Goal: Contribute content: Add original content to the website for others to see

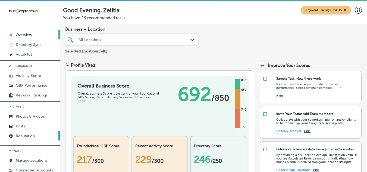
click at [37, 134] on link "Reputation" at bounding box center [30, 136] width 60 height 10
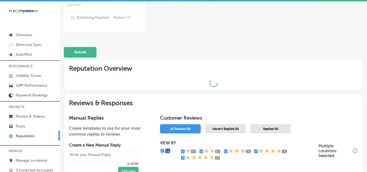
scroll to position [109, 0]
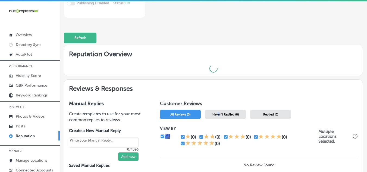
click at [218, 114] on span "Haven't Replied (0)" at bounding box center [225, 115] width 26 height 4
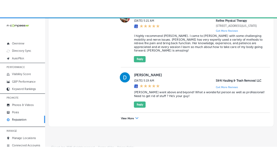
scroll to position [1676, 0]
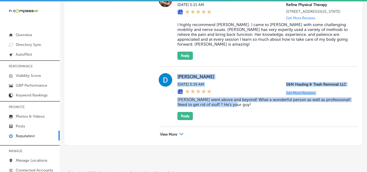
drag, startPoint x: 173, startPoint y: 73, endPoint x: 267, endPoint y: 109, distance: 100.9
click at [267, 109] on div "Donna Sandberg Fri, Sep 19, 2025 5:19 AM S&N Hauling & Trash Removal LLC Get Mo…" at bounding box center [259, 96] width 198 height 47
copy div "Donna Sandberg Fri, Sep 19, 2025 5:19 AM S&N Hauling & Trash Removal LLC Get Mo…"
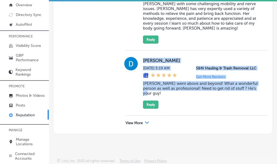
scroll to position [32, 0]
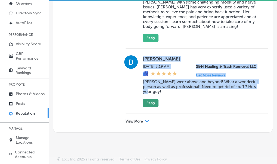
click at [151, 101] on button "Reply" at bounding box center [150, 103] width 15 height 8
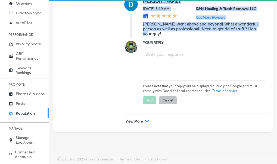
type textarea "x"
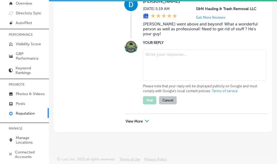
click at [169, 81] on textarea at bounding box center [204, 65] width 123 height 31
paste textarea "Thank you so much for your kind words, Irene! We're thrilled to hear that you h…"
type textarea "Thank you so much for your kind words, Irene! We're thrilled to hear that you h…"
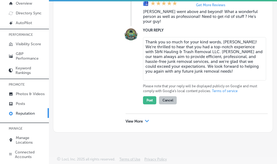
scroll to position [1825, 0]
drag, startPoint x: 143, startPoint y: 95, endPoint x: 212, endPoint y: 135, distance: 79.3
click at [212, 82] on div "Thank you so much for your kind words, Irene! We're thrilled to hear that you h…" at bounding box center [202, 59] width 118 height 45
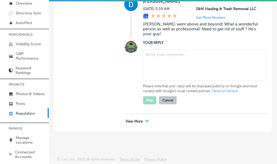
click at [147, 81] on textarea at bounding box center [204, 65] width 123 height 31
paste textarea "Thank you so much for the amazing review, Donna! We're thrilled to hear that Ju…"
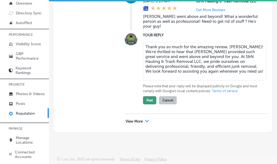
type textarea "Thank you so much for the amazing review, Donna! We're thrilled to hear that Ju…"
click at [150, 105] on button "Post" at bounding box center [149, 100] width 13 height 8
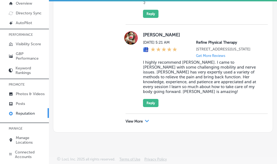
click at [142, 124] on div "View More Path Created with Sketch." at bounding box center [196, 121] width 142 height 15
click at [141, 120] on p "View More" at bounding box center [133, 122] width 17 height 4
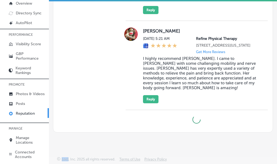
scroll to position [1752, 0]
click at [141, 119] on div at bounding box center [196, 119] width 142 height 19
type textarea "x"
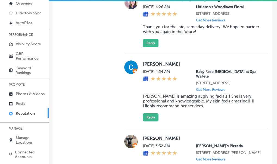
scroll to position [1852, 0]
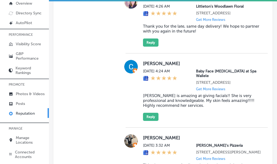
drag, startPoint x: 140, startPoint y: 14, endPoint x: 225, endPoint y: 79, distance: 107.2
copy div "Dylon Prettyman Fri, Sep 19, 2025 5:04 AM Ivy Air, LLC 2838 Farm to Market Road…"
click at [70, 89] on div "Manual Replies Create templates to use for your most common replies to reviews.…" at bounding box center [85, 6] width 64 height 3116
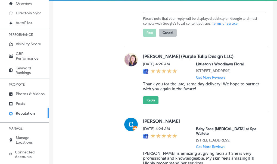
paste textarea "Thank you for the fantastic review, Dylon! We're glad to hear that both Justin …"
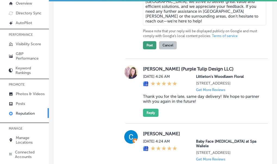
type textarea "Thank you for the fantastic review, Dylon! We're glad to hear that both Justin …"
click at [152, 49] on button "Post" at bounding box center [149, 45] width 13 height 8
type textarea "x"
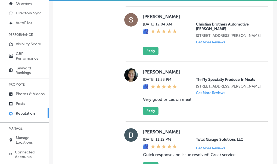
scroll to position [2476, 0]
drag, startPoint x: 136, startPoint y: 20, endPoint x: 207, endPoint y: 112, distance: 116.6
copy div "Rodney Abad Fri, Sep 19, 2025 12:49 AM Makers & Finders 75 S Valle Verde Dr #26…"
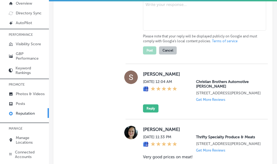
click at [160, 31] on textarea at bounding box center [204, 15] width 123 height 31
paste textarea "Thank you for the kind words, Rodney! We're so glad to hear that Lori was able …"
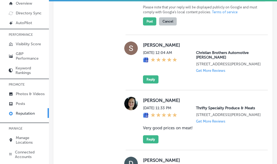
scroll to position [2531, 0]
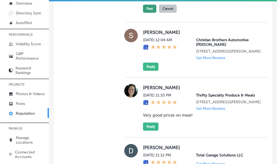
type textarea "Thank you for the kind words, Rodney! We're so glad to hear that Lori was able …"
click at [150, 13] on button "Post" at bounding box center [149, 9] width 13 height 8
type textarea "x"
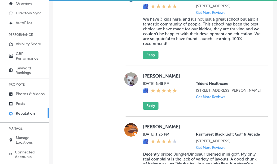
scroll to position [2802, 0]
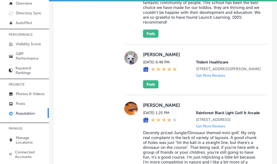
drag, startPoint x: 143, startPoint y: 33, endPoint x: 202, endPoint y: 79, distance: 75.3
copy div "Robert Hill Thu, Sep 18, 2025 10:46 PM Rainforest Black Light Golf & Arcade 113…"
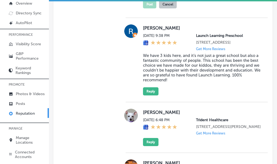
paste textarea "Thank you, Robert, for the amazing review! We're so glad to hear you had a grea…"
type textarea "Thank you, Robert, for the amazing review! We're so glad to hear you had a grea…"
click at [149, 8] on button "Post" at bounding box center [149, 4] width 13 height 8
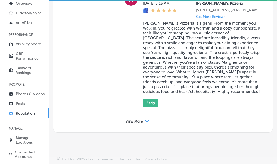
scroll to position [3151, 0]
click at [147, 123] on polygon at bounding box center [147, 121] width 4 height 2
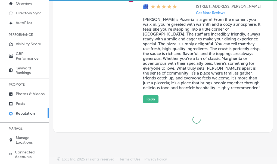
type textarea "x"
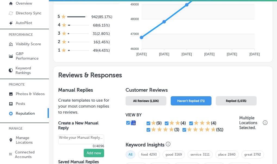
scroll to position [191, 0]
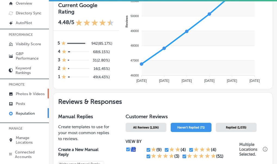
click at [28, 93] on p "Photos & Videos" at bounding box center [30, 94] width 29 height 5
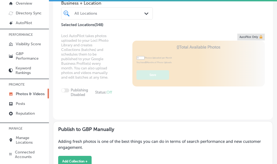
type input "5"
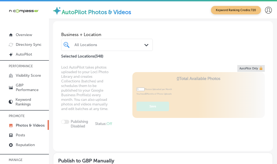
click at [88, 47] on div "All Locations" at bounding box center [109, 45] width 70 height 5
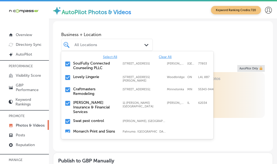
click at [162, 57] on span "Clear All" at bounding box center [165, 57] width 13 height 4
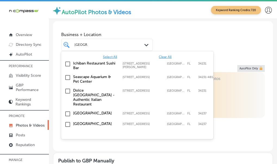
click at [67, 121] on input "checkbox" at bounding box center [67, 124] width 7 height 7
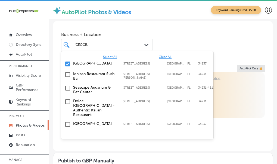
type input "sarasota"
click at [247, 124] on div "Locl AutoPilot takes photos uploaded to your Locl Photo Library and creates Col…" at bounding box center [163, 108] width 220 height 86
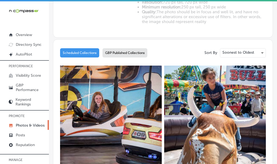
scroll to position [271, 0]
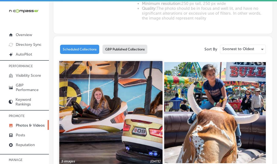
click at [114, 61] on img at bounding box center [110, 112] width 103 height 103
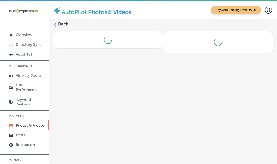
click at [114, 58] on div "Back" at bounding box center [163, 94] width 228 height 150
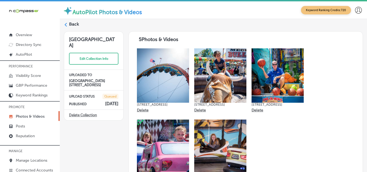
click at [69, 24] on label "Back" at bounding box center [74, 24] width 10 height 6
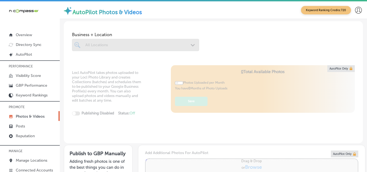
type input "5"
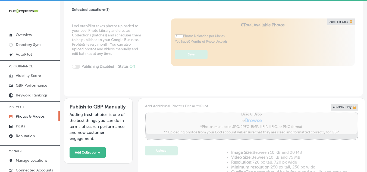
scroll to position [109, 0]
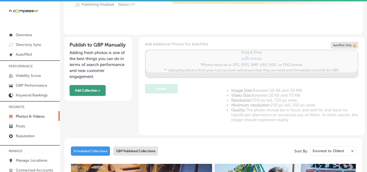
click at [85, 90] on button "Add Collection +" at bounding box center [88, 90] width 36 height 11
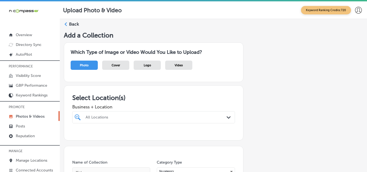
click at [93, 114] on div "All Locations Path Created with Sketch." at bounding box center [153, 117] width 163 height 12
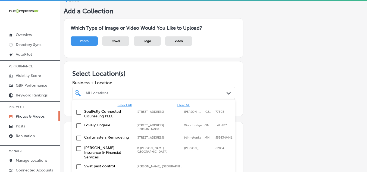
scroll to position [42, 0]
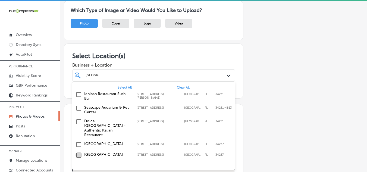
click at [79, 152] on input "checkbox" at bounding box center [79, 155] width 7 height 7
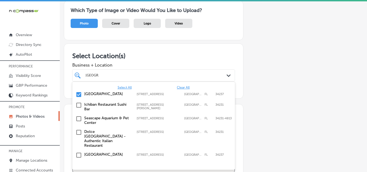
type input "sarasota"
click at [284, 78] on div "Add a Collection Which Type of Image or Video Would You Like to Upload? Photo C…" at bounding box center [213, 147] width 299 height 317
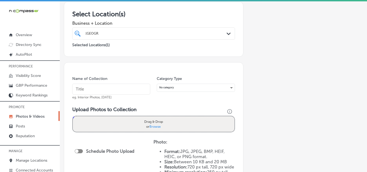
scroll to position [96, 0]
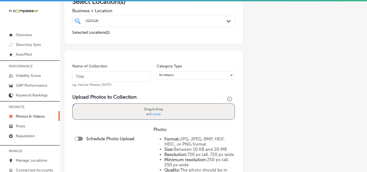
click at [89, 76] on input "text" at bounding box center [111, 76] width 78 height 11
type input "s"
type input "Sarasota Fairgrounds"
click at [81, 106] on div "Drag & Drop or Browse" at bounding box center [154, 111] width 162 height 15
click at [73, 104] on input "Drag & Drop or Browse" at bounding box center [154, 105] width 162 height 2
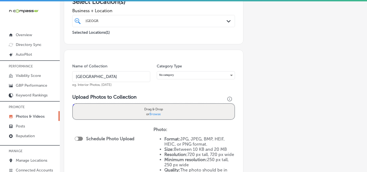
type input "C:\fakepath\514212482_1236006684989416_3509035991061537993_n.jpg"
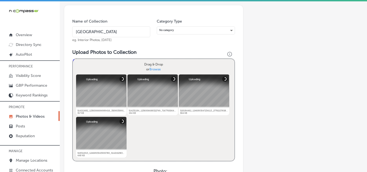
scroll to position [150, 0]
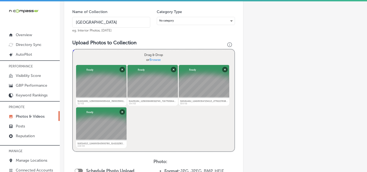
click at [154, 121] on div "Powered by PQINA Drag & Drop or Browse 514212482_1236006684989416_3509035991061…" at bounding box center [154, 100] width 162 height 102
click at [88, 56] on div "Drag & Drop or Browse" at bounding box center [154, 56] width 162 height 15
click at [73, 49] on input "Drag & Drop or Browse" at bounding box center [154, 50] width 162 height 2
type input "C:\fakepath\518327434_1246896207233797_7992890071337105420_n.jpg"
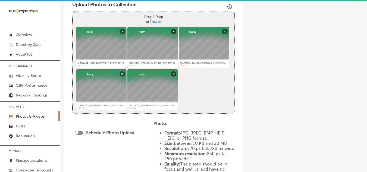
scroll to position [232, 0]
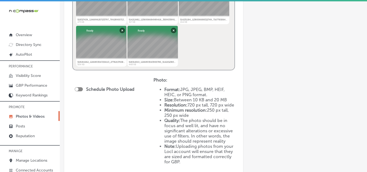
click at [81, 87] on div at bounding box center [79, 89] width 8 height 4
checkbox input "true"
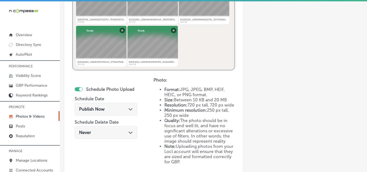
click at [107, 111] on div "Publish Now Path Created with Sketch." at bounding box center [106, 108] width 54 height 5
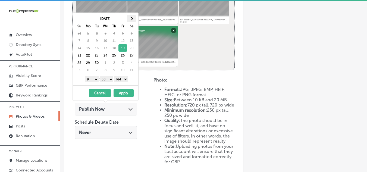
click at [131, 18] on span at bounding box center [131, 18] width 3 height 3
click at [112, 78] on select "00 10 20 30 40 50" at bounding box center [107, 79] width 14 height 6
click at [125, 92] on button "Apply" at bounding box center [124, 93] width 20 height 8
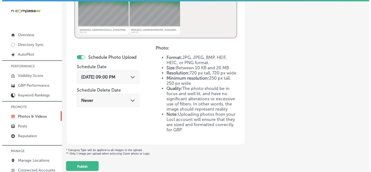
scroll to position [264, 0]
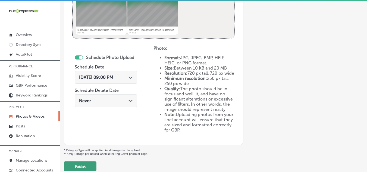
click at [80, 167] on button "Publish" at bounding box center [80, 166] width 33 height 10
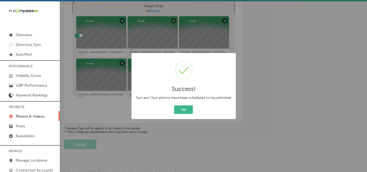
scroll to position [205, 0]
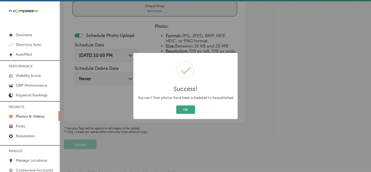
click at [184, 111] on button "OK" at bounding box center [185, 109] width 19 height 8
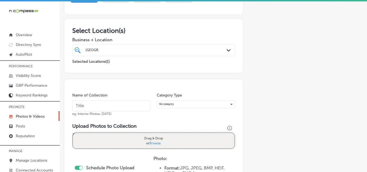
scroll to position [69, 0]
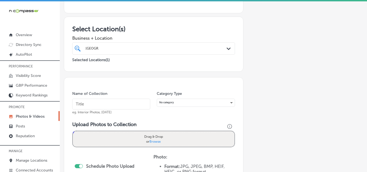
click at [107, 104] on input "text" at bounding box center [111, 104] width 78 height 11
type input "Sarasota Fairgrounds"
click at [96, 139] on div "Drag & Drop or Browse" at bounding box center [154, 138] width 162 height 15
click at [73, 131] on input "Drag & Drop or Browse" at bounding box center [154, 132] width 162 height 2
type input "C:\fakepath\518338445_1246893027234115_2467824850920856091_n.jpg"
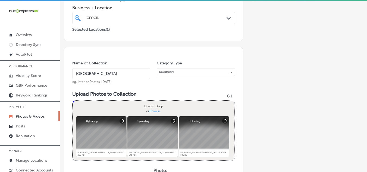
scroll to position [150, 0]
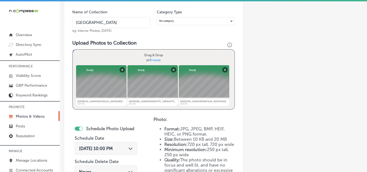
click at [92, 58] on div "Drag & Drop or Browse" at bounding box center [154, 57] width 162 height 15
click at [73, 50] on input "Drag & Drop or Browse" at bounding box center [154, 51] width 162 height 2
type input "C:\fakepath\519614066_1246896237233794_8245579422248204225_n.jpg"
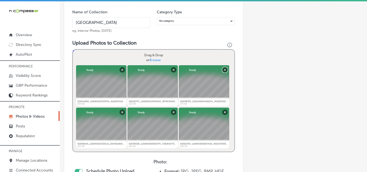
click at [223, 69] on button "Remove" at bounding box center [224, 69] width 5 height 5
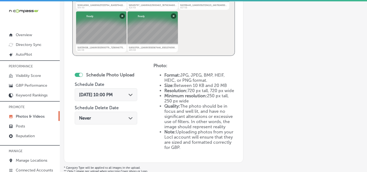
scroll to position [259, 0]
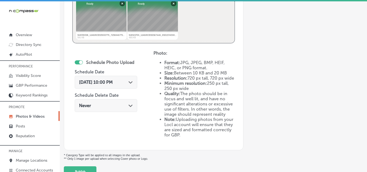
click at [133, 83] on icon "Path Created with Sketch." at bounding box center [130, 82] width 4 height 2
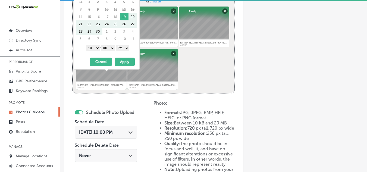
scroll to position [5, 0]
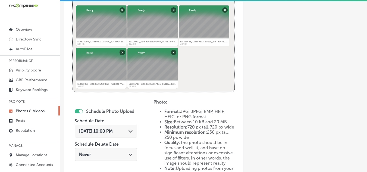
click at [191, 100] on div "Photo: Format: JPG, JPEG, BMP, HEIF, HEIC, or PNG format. Size: Between 10 KB a…" at bounding box center [193, 142] width 81 height 87
click at [113, 130] on span "Sep 19, 2025 10:00 PM" at bounding box center [96, 130] width 34 height 5
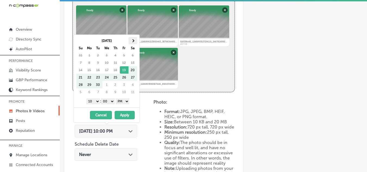
click at [131, 41] on th at bounding box center [132, 40] width 9 height 7
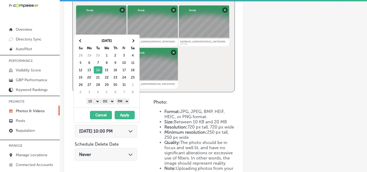
click at [97, 102] on select "1 2 3 4 5 6 7 8 9 10 11 12" at bounding box center [93, 101] width 14 height 6
click at [125, 113] on button "Apply" at bounding box center [125, 115] width 20 height 8
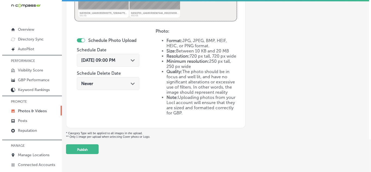
scroll to position [291, 0]
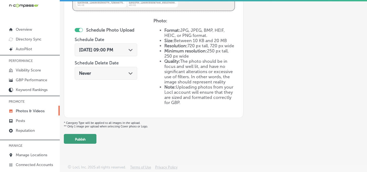
click at [86, 139] on button "Publish" at bounding box center [80, 139] width 33 height 10
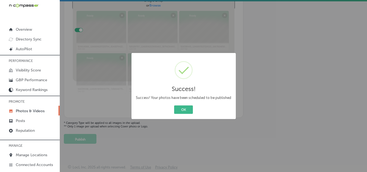
scroll to position [205, 0]
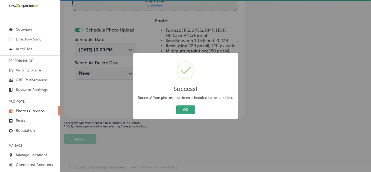
click at [184, 109] on button "OK" at bounding box center [185, 109] width 19 height 8
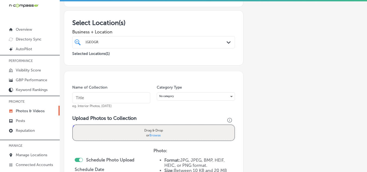
scroll to position [69, 0]
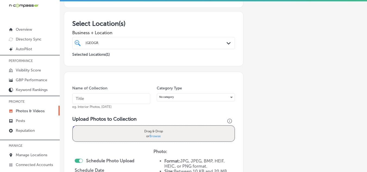
click at [130, 100] on input "text" at bounding box center [111, 98] width 78 height 11
type input "Sarasota Fairgrounds"
click at [126, 132] on div "Drag & Drop or Browse" at bounding box center [154, 133] width 162 height 15
click at [73, 126] on input "Drag & Drop or Browse" at bounding box center [154, 127] width 162 height 2
type input "C:\fakepath\545438376_1291640699426014_342325705351402787_n.jpg"
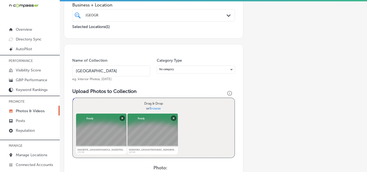
scroll to position [96, 0]
click at [109, 107] on div "Drag & Drop or Browse" at bounding box center [154, 106] width 162 height 15
click at [73, 99] on input "Drag & Drop or Browse" at bounding box center [154, 100] width 162 height 2
type input "C:\fakepath\545614396_1291640702759347_824812897285325182_n.jpg"
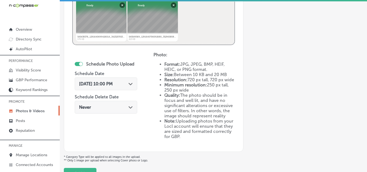
scroll to position [259, 0]
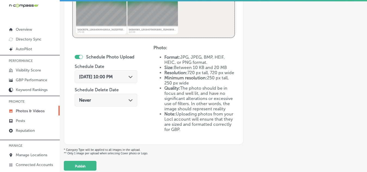
click at [113, 76] on span "Sep 19, 2025 10:00 PM" at bounding box center [96, 76] width 34 height 5
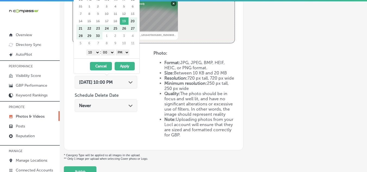
click at [149, 88] on div "Schedule Photo Upload Schedule Date Sep 19, 2025 10:00 PM Path Created with Ske…" at bounding box center [112, 96] width 81 height 91
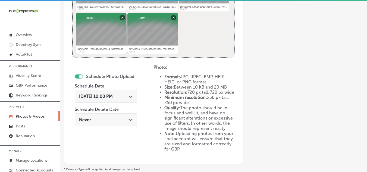
scroll to position [232, 0]
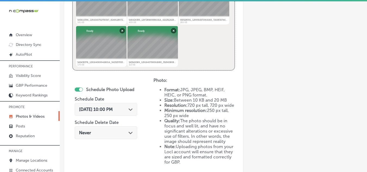
click at [127, 111] on div "Sep 19, 2025 10:00 PM Path Created with Sketch." at bounding box center [106, 109] width 54 height 5
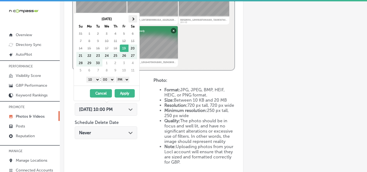
click at [133, 19] on span at bounding box center [132, 18] width 3 height 3
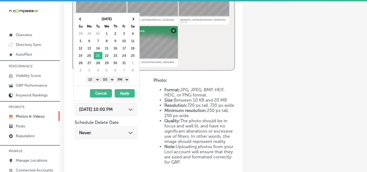
click at [96, 79] on select "1 2 3 4 5 6 7 8 9 10 11 12" at bounding box center [93, 80] width 14 height 6
click at [123, 92] on button "Apply" at bounding box center [125, 93] width 20 height 8
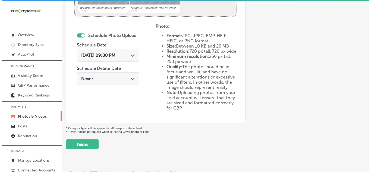
scroll to position [291, 0]
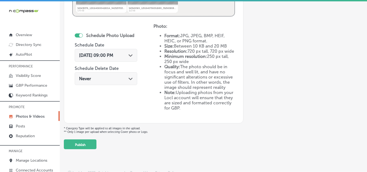
click at [85, 144] on button "Publish" at bounding box center [80, 144] width 33 height 10
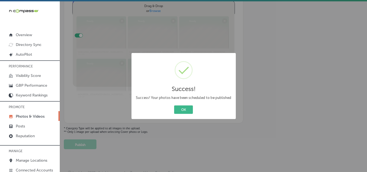
scroll to position [205, 0]
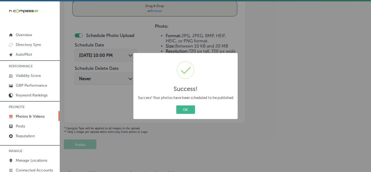
click at [180, 111] on button "OK" at bounding box center [185, 109] width 19 height 8
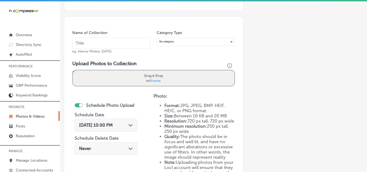
scroll to position [123, 0]
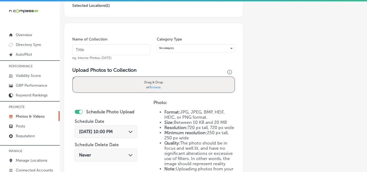
click at [116, 48] on input "text" at bounding box center [111, 49] width 78 height 11
type input "Sarasota Fairgrounds"
click at [112, 80] on div "Drag & Drop or Browse" at bounding box center [154, 84] width 162 height 15
click at [73, 77] on input "Drag & Drop or Browse" at bounding box center [154, 78] width 162 height 2
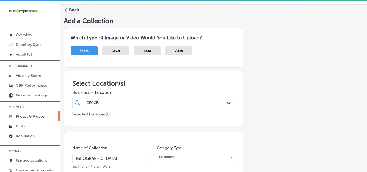
scroll to position [0, 0]
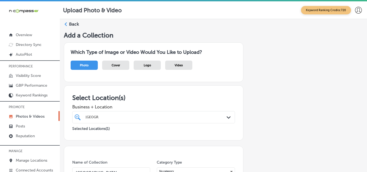
click at [67, 22] on div "Back" at bounding box center [213, 26] width 299 height 10
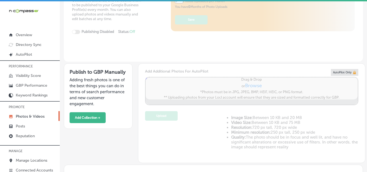
type input "5"
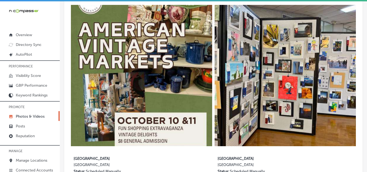
scroll to position [272, 0]
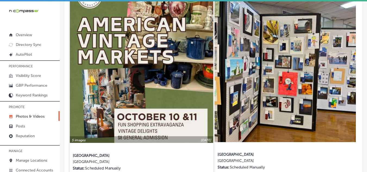
click at [138, 77] on img at bounding box center [141, 70] width 143 height 143
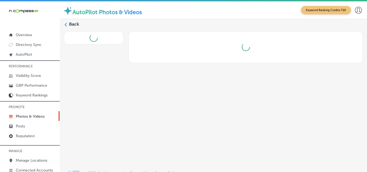
click at [138, 77] on div "Back" at bounding box center [213, 85] width 307 height 132
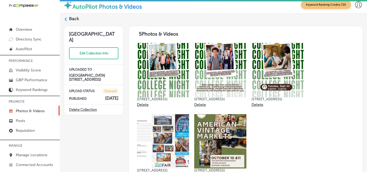
click at [68, 18] on div "Back" at bounding box center [213, 21] width 299 height 10
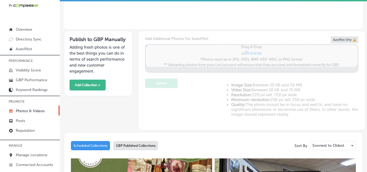
type input "5"
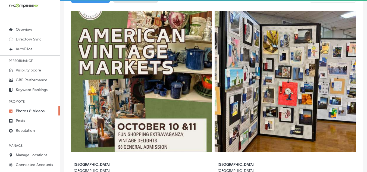
scroll to position [272, 0]
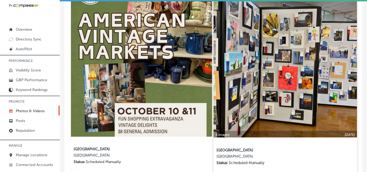
click at [282, 90] on img at bounding box center [285, 65] width 143 height 143
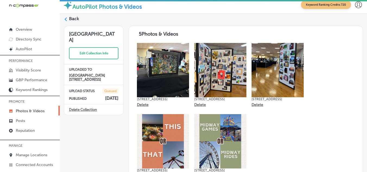
click at [66, 20] on polygon at bounding box center [66, 19] width 2 height 4
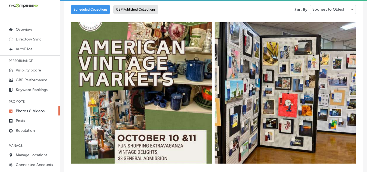
type input "5"
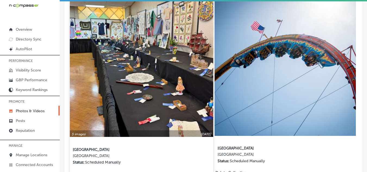
scroll to position [462, 0]
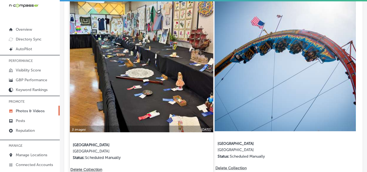
click at [161, 103] on img at bounding box center [141, 60] width 143 height 143
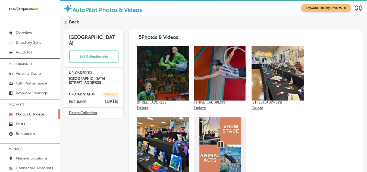
scroll to position [5, 0]
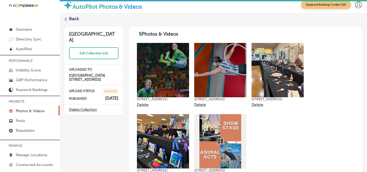
click at [65, 18] on icon at bounding box center [66, 19] width 4 height 4
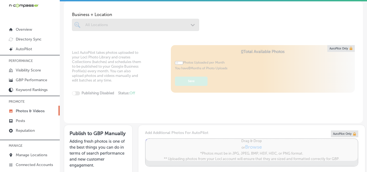
type input "5"
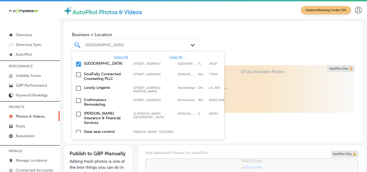
drag, startPoint x: 123, startPoint y: 43, endPoint x: 87, endPoint y: 61, distance: 40.2
click at [112, 43] on div "Sarasota Fairgrounds" at bounding box center [138, 45] width 106 height 5
click at [77, 63] on input "checkbox" at bounding box center [78, 64] width 7 height 7
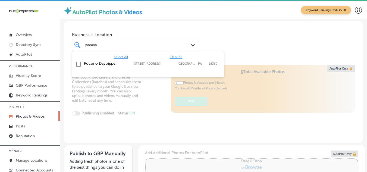
click at [80, 63] on input "checkbox" at bounding box center [78, 64] width 7 height 7
type input "pocono"
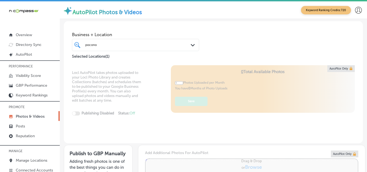
click at [144, 106] on div "Locl AutoPilot takes photos uploaded to your Locl Photo Library and creates Col…" at bounding box center [213, 104] width 299 height 78
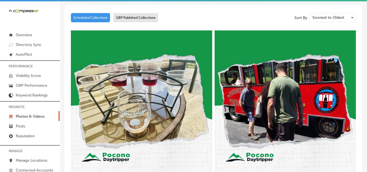
scroll to position [272, 0]
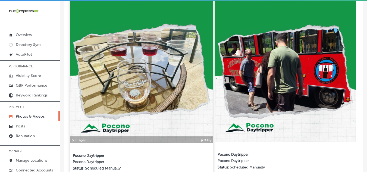
click at [142, 60] on img at bounding box center [141, 70] width 143 height 143
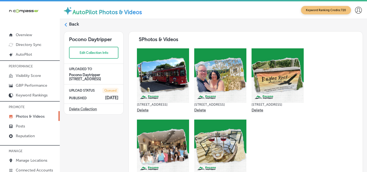
click at [67, 23] on icon at bounding box center [66, 25] width 4 height 4
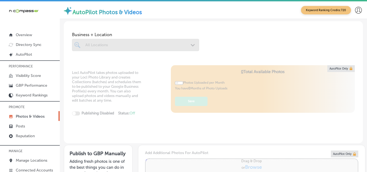
type input "5"
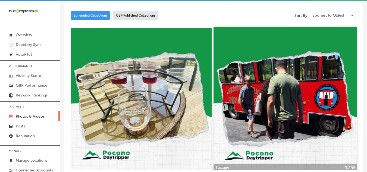
scroll to position [244, 0]
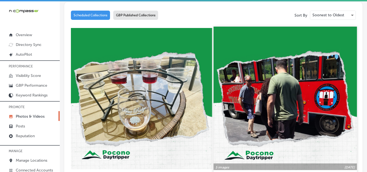
click at [265, 92] on img at bounding box center [285, 98] width 143 height 143
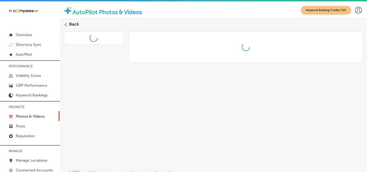
click at [265, 92] on div "Back" at bounding box center [213, 85] width 307 height 132
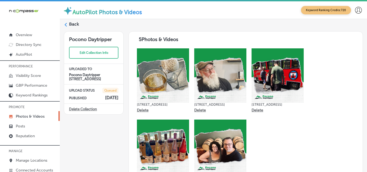
click at [68, 24] on div "Back" at bounding box center [213, 26] width 299 height 10
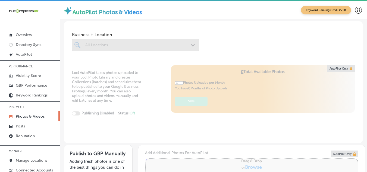
type input "5"
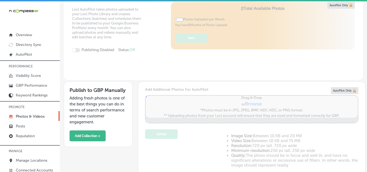
scroll to position [81, 0]
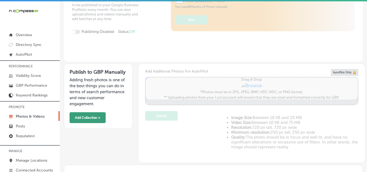
click at [85, 117] on button "Add Collection +" at bounding box center [88, 117] width 36 height 11
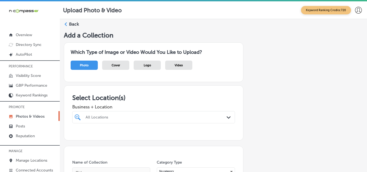
click at [109, 116] on div "All Locations Path Created with Sketch." at bounding box center [153, 117] width 163 height 12
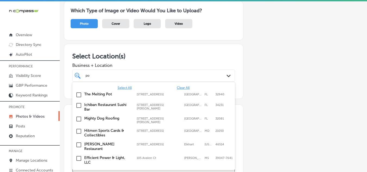
scroll to position [42, 0]
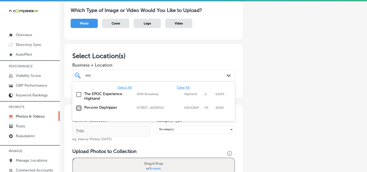
click at [77, 108] on input "checkbox" at bounding box center [79, 108] width 7 height 7
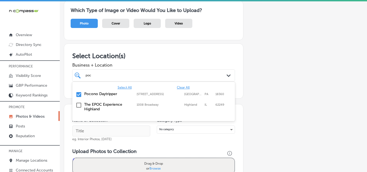
type input "poc"
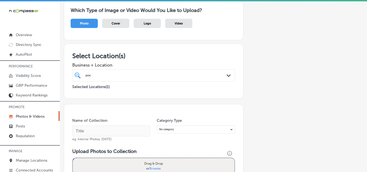
click at [267, 112] on div "Add a Collection Which Type of Image or Video Would You Like to Upload? Photo C…" at bounding box center [213, 147] width 299 height 317
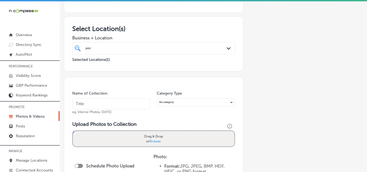
click at [94, 105] on input "text" at bounding box center [111, 103] width 78 height 11
type input "o"
type input "pocono"
click at [115, 136] on div "Drag & Drop or Browse" at bounding box center [154, 138] width 162 height 15
click at [73, 131] on input "Drag & Drop or Browse" at bounding box center [154, 132] width 162 height 2
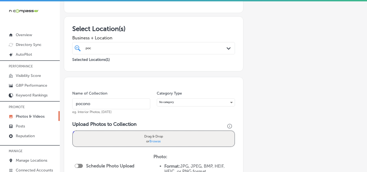
click at [99, 133] on div "Drag & Drop or Browse" at bounding box center [154, 138] width 162 height 15
click at [73, 131] on input "Drag & Drop or Browse" at bounding box center [154, 132] width 162 height 2
click at [89, 137] on div "Drag & Drop or Browse" at bounding box center [154, 138] width 162 height 15
click at [73, 131] on input "Drag & Drop or Browse" at bounding box center [154, 132] width 162 height 2
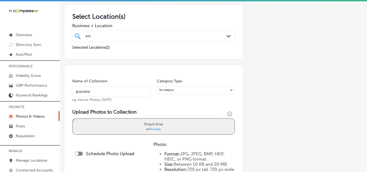
scroll to position [81, 0]
click at [101, 125] on div "Drag & Drop or Browse" at bounding box center [154, 125] width 162 height 15
click at [73, 118] on input "Drag & Drop or Browse" at bounding box center [154, 119] width 162 height 2
click at [174, 59] on div "Add a Collection Which Type of Image or Video Would You Like to Upload? Photo C…" at bounding box center [213, 108] width 299 height 317
click at [119, 127] on div "Drag & Drop or Browse" at bounding box center [154, 125] width 162 height 15
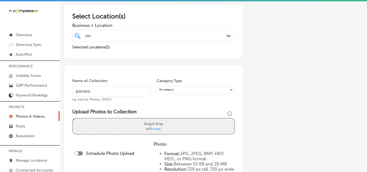
click at [73, 118] on input "Drag & Drop or Browse" at bounding box center [154, 119] width 162 height 2
click at [151, 127] on span "Browse" at bounding box center [154, 129] width 11 height 4
click at [151, 120] on input "Drag & Drop or Browse" at bounding box center [154, 119] width 162 height 2
click at [93, 121] on div "Drag & Drop or Browse" at bounding box center [154, 125] width 162 height 15
click at [73, 118] on input "Drag & Drop or Browse" at bounding box center [154, 119] width 162 height 2
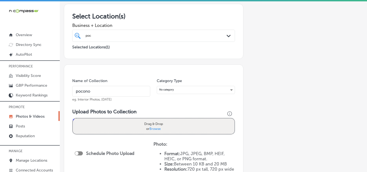
type input "C:\fakepath\2.png"
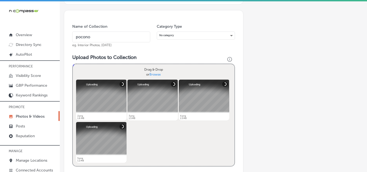
scroll to position [163, 0]
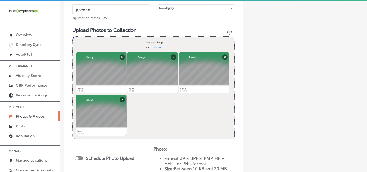
click at [108, 44] on div "Drag & Drop or Browse" at bounding box center [154, 44] width 162 height 15
click at [73, 37] on input "Drag & Drop or Browse" at bounding box center [154, 38] width 162 height 2
type input "C:\fakepath\6.png"
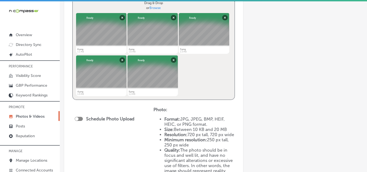
scroll to position [190, 0]
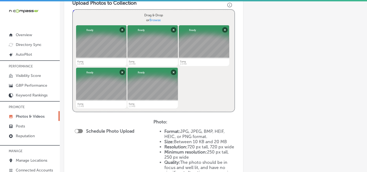
click at [79, 130] on div at bounding box center [79, 131] width 8 height 4
checkbox input "true"
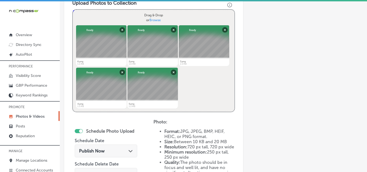
click at [121, 150] on div "Publish Now Path Created with Sketch." at bounding box center [106, 150] width 54 height 5
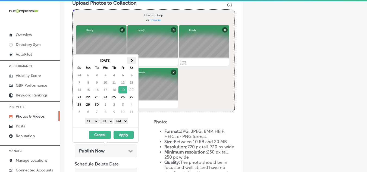
click at [132, 59] on span at bounding box center [131, 60] width 3 height 3
click at [95, 122] on select "1 2 3 4 5 6 7 8 9 10 11 12" at bounding box center [92, 121] width 14 height 6
click at [123, 135] on button "Apply" at bounding box center [124, 135] width 20 height 8
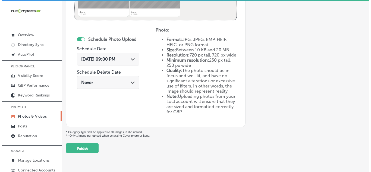
scroll to position [291, 0]
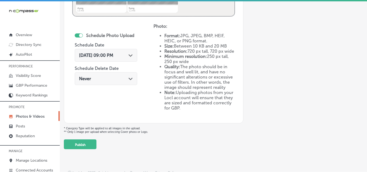
click at [85, 143] on button "Publish" at bounding box center [80, 144] width 33 height 10
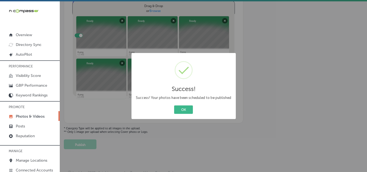
scroll to position [205, 0]
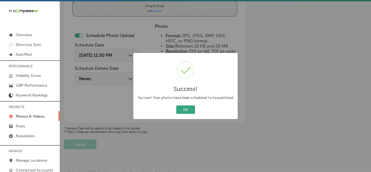
click at [183, 107] on button "OK" at bounding box center [185, 109] width 19 height 8
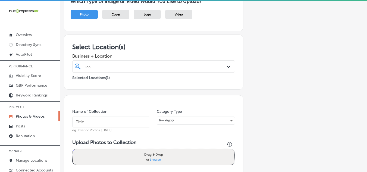
scroll to position [14, 0]
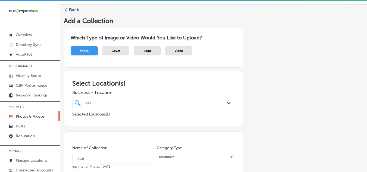
click at [67, 9] on icon at bounding box center [66, 10] width 4 height 4
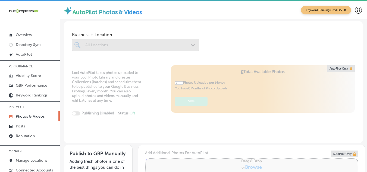
type input "5"
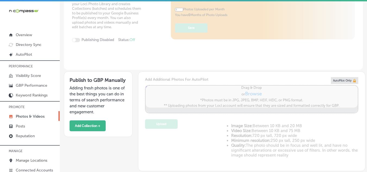
scroll to position [109, 0]
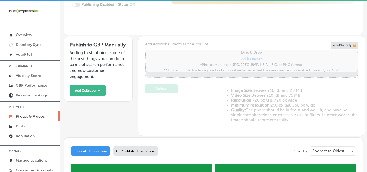
drag, startPoint x: 213, startPoint y: 113, endPoint x: 193, endPoint y: 100, distance: 24.0
click at [193, 100] on div "Add Additional Photos For AutoPilot Powered by PQINA Drag & Drop or Browse *Pho…" at bounding box center [251, 86] width 213 height 88
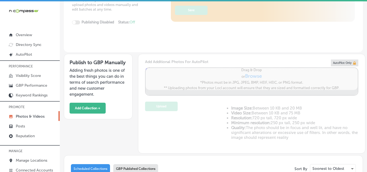
scroll to position [81, 0]
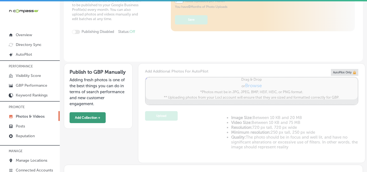
click at [83, 114] on button "Add Collection +" at bounding box center [88, 117] width 36 height 11
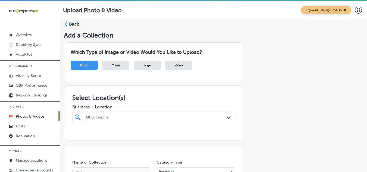
click at [168, 116] on div "All Locations Path Created with Sketch." at bounding box center [153, 117] width 163 height 12
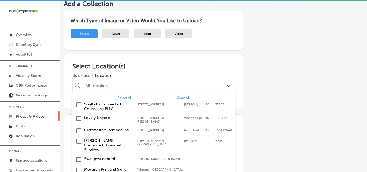
scroll to position [42, 0]
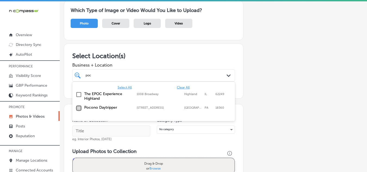
click at [77, 108] on input "checkbox" at bounding box center [79, 108] width 7 height 7
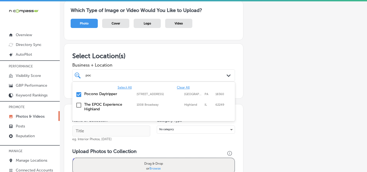
type input "poc"
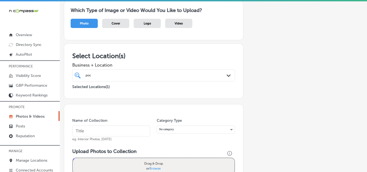
click at [104, 131] on input "text" at bounding box center [111, 130] width 78 height 11
click at [77, 130] on input "pocono daytripper" at bounding box center [111, 130] width 78 height 11
click at [98, 131] on input "Pocono daytripper" at bounding box center [111, 130] width 78 height 11
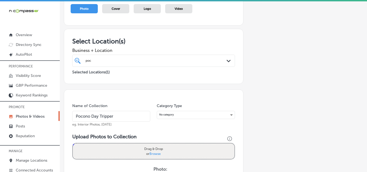
scroll to position [96, 0]
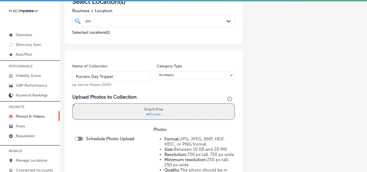
type input "Pocono Day Tripper"
drag, startPoint x: 128, startPoint y: 112, endPoint x: 128, endPoint y: 109, distance: 3.0
drag, startPoint x: 128, startPoint y: 109, endPoint x: 121, endPoint y: 108, distance: 7.4
click at [121, 108] on div "Drag & Drop or Browse" at bounding box center [154, 111] width 162 height 15
click at [73, 104] on input "Drag & Drop or Browse" at bounding box center [154, 105] width 162 height 2
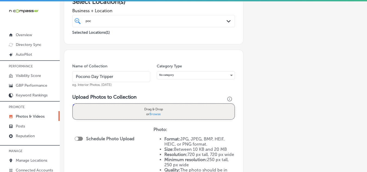
type input "C:\fakepath\7.png"
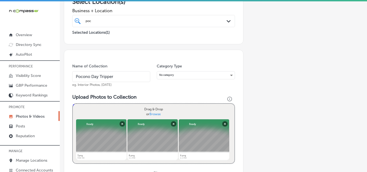
click at [89, 114] on div "Drag & Drop or Browse" at bounding box center [154, 111] width 162 height 15
click at [73, 104] on input "Drag & Drop or Browse" at bounding box center [154, 105] width 162 height 2
type input "C:\fakepath\10.png"
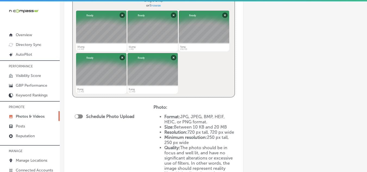
scroll to position [232, 0]
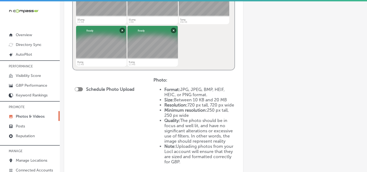
click at [77, 88] on div at bounding box center [77, 89] width 4 height 4
checkbox input "true"
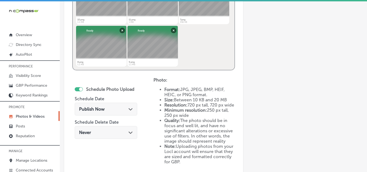
click at [119, 106] on div "Publish Now Path Created with Sketch." at bounding box center [106, 108] width 54 height 5
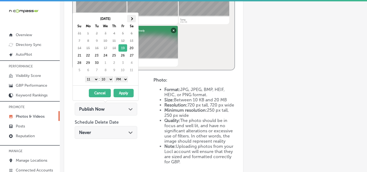
click at [131, 19] on span at bounding box center [131, 18] width 3 height 3
click at [95, 79] on select "1 2 3 4 5 6 7 8 9 10 11 12" at bounding box center [92, 79] width 14 height 6
click at [111, 79] on select "00 10 20 30 40 50" at bounding box center [107, 79] width 14 height 6
click at [128, 90] on button "Apply" at bounding box center [124, 93] width 20 height 8
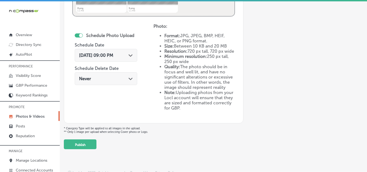
scroll to position [291, 0]
click at [77, 144] on button "Publish" at bounding box center [80, 144] width 33 height 10
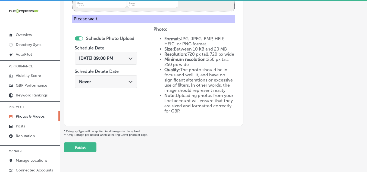
scroll to position [205, 0]
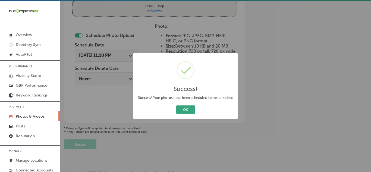
click at [185, 110] on button "OK" at bounding box center [185, 109] width 19 height 8
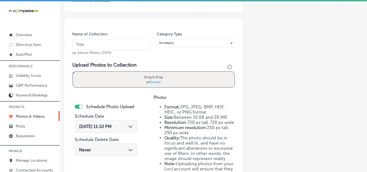
scroll to position [123, 0]
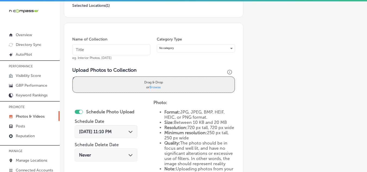
click at [99, 49] on input "text" at bounding box center [111, 49] width 78 height 11
type input "Pocono Day Tripper"
click at [102, 83] on div "Drag & Drop or Browse" at bounding box center [154, 84] width 162 height 15
click at [73, 77] on input "Drag & Drop or Browse" at bounding box center [154, 78] width 162 height 2
type input "C:\fakepath\12.png"
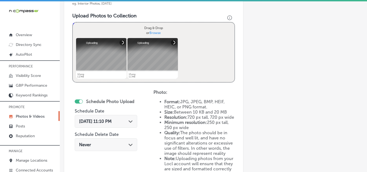
scroll to position [150, 0]
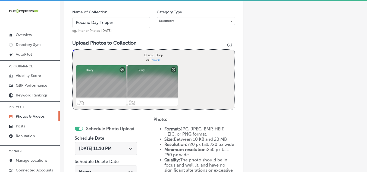
click at [100, 59] on div "Drag & Drop or Browse" at bounding box center [154, 57] width 162 height 15
click at [73, 50] on input "Drag & Drop or Browse" at bounding box center [154, 51] width 162 height 2
type input "C:\fakepath\14.png"
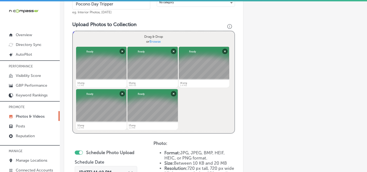
scroll to position [205, 0]
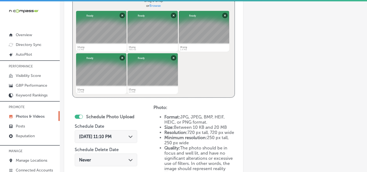
click at [131, 136] on icon "Path Created with Sketch." at bounding box center [130, 137] width 4 height 2
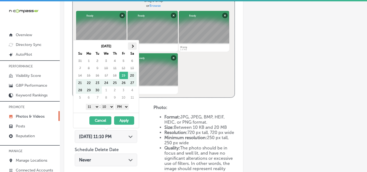
click at [135, 46] on th at bounding box center [132, 45] width 9 height 7
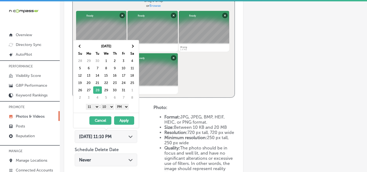
click at [96, 107] on select "1 2 3 4 5 6 7 8 9 10 11 12" at bounding box center [93, 107] width 14 height 6
click at [112, 107] on select "00 10 20 30 40 50" at bounding box center [108, 107] width 14 height 6
click at [120, 121] on button "Apply" at bounding box center [124, 120] width 20 height 8
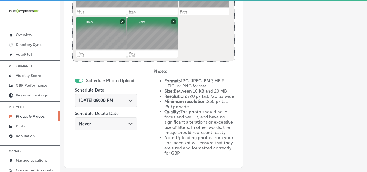
scroll to position [286, 0]
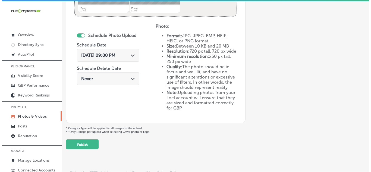
scroll to position [291, 0]
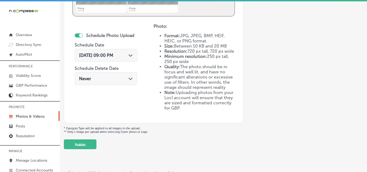
click at [79, 144] on button "Publish" at bounding box center [80, 144] width 33 height 10
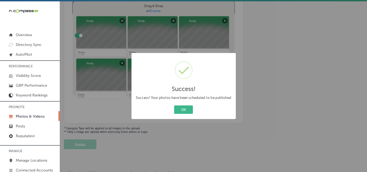
scroll to position [205, 0]
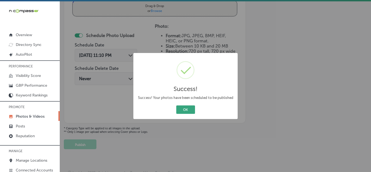
click at [188, 108] on button "OK" at bounding box center [185, 109] width 19 height 8
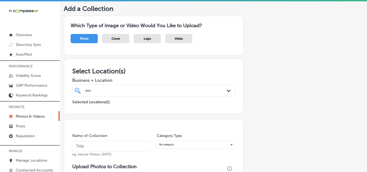
scroll to position [14, 0]
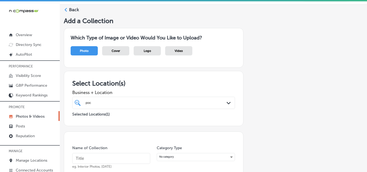
click at [72, 7] on label "Back" at bounding box center [74, 10] width 10 height 6
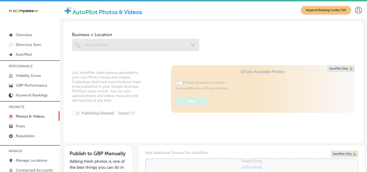
type input "0"
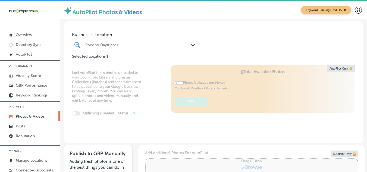
click at [122, 44] on div "Pocono Daytripper" at bounding box center [138, 45] width 106 height 5
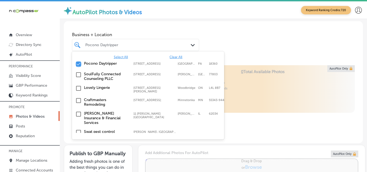
click at [77, 64] on input "checkbox" at bounding box center [78, 64] width 7 height 7
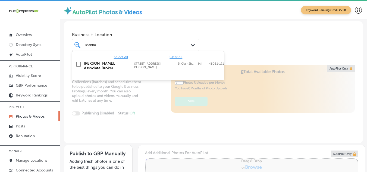
click at [80, 63] on input "checkbox" at bounding box center [78, 64] width 7 height 7
type input "shanno"
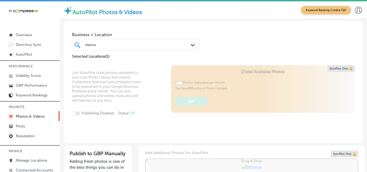
click at [134, 114] on div "Locl AutoPilot takes photos uploaded to your Locl Photo Library and creates Col…" at bounding box center [213, 104] width 299 height 78
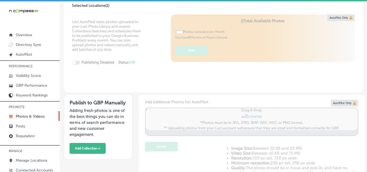
type input "5"
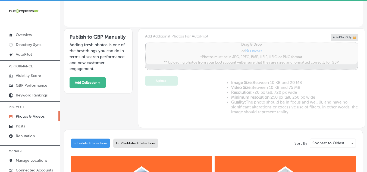
scroll to position [109, 0]
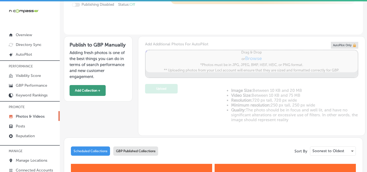
click at [85, 85] on button "Add Collection +" at bounding box center [88, 90] width 36 height 11
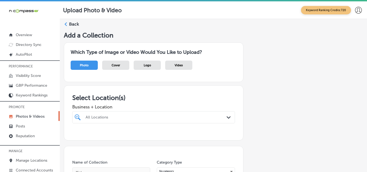
click at [101, 118] on div "All Locations Path Created with Sketch." at bounding box center [153, 117] width 163 height 12
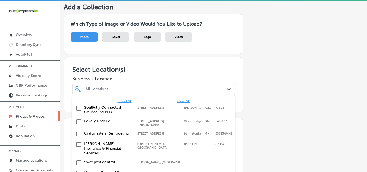
scroll to position [42, 0]
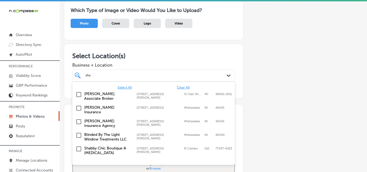
click at [78, 94] on input "checkbox" at bounding box center [79, 94] width 7 height 7
type input "sha"
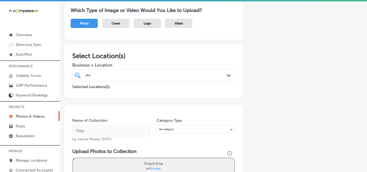
click at [272, 72] on div "Add a Collection Which Type of Image or Video Would You Like to Upload? Photo C…" at bounding box center [213, 147] width 299 height 317
click at [131, 130] on input "text" at bounding box center [111, 130] width 78 height 11
click at [109, 131] on input "shannon sail" at bounding box center [111, 130] width 78 height 11
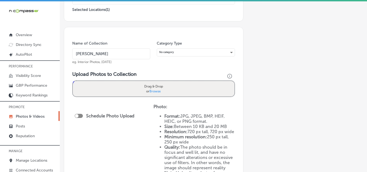
scroll to position [123, 0]
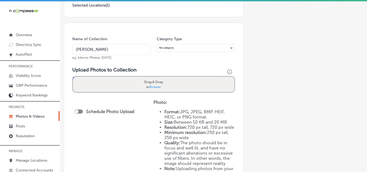
type input "shannon sails"
click at [107, 82] on div "Drag & Drop or Browse" at bounding box center [154, 84] width 162 height 15
click at [73, 77] on input "Drag & Drop or Browse" at bounding box center [154, 78] width 162 height 2
type input "C:\fakepath\2.png"
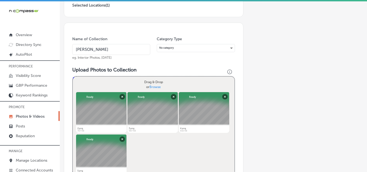
click at [103, 83] on div "Drag & Drop or Browse" at bounding box center [154, 84] width 162 height 15
click at [73, 77] on input "Drag & Drop or Browse" at bounding box center [154, 78] width 162 height 2
type input "C:\fakepath\6.png"
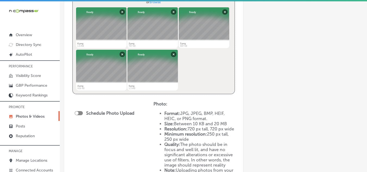
scroll to position [205, 0]
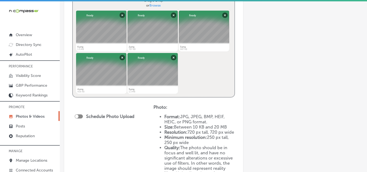
click at [79, 115] on div at bounding box center [79, 116] width 8 height 4
checkbox input "true"
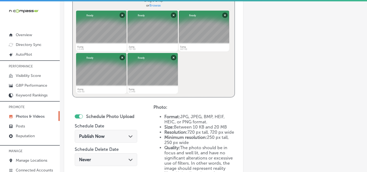
click at [122, 134] on div "Publish Now Path Created with Sketch." at bounding box center [106, 136] width 54 height 5
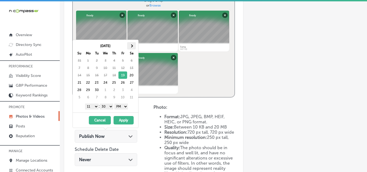
click at [133, 46] on span at bounding box center [131, 45] width 3 height 3
click at [95, 107] on select "1 2 3 4 5 6 7 8 9 10 11 12" at bounding box center [92, 106] width 14 height 6
click at [95, 106] on select "1 2 3 4 5 6 7 8 9 10 11 12" at bounding box center [92, 106] width 14 height 6
click at [112, 107] on select "00 10 20 30 40 50" at bounding box center [107, 106] width 14 height 6
click at [121, 120] on button "Apply" at bounding box center [124, 120] width 20 height 8
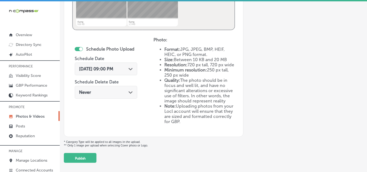
scroll to position [291, 0]
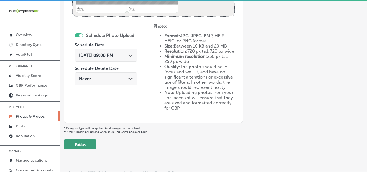
click at [86, 143] on button "Publish" at bounding box center [80, 144] width 33 height 10
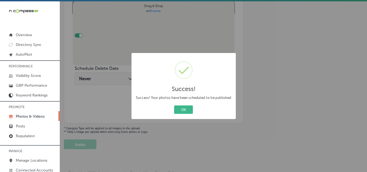
scroll to position [205, 0]
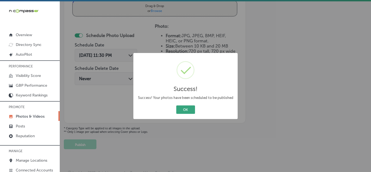
click at [185, 108] on button "OK" at bounding box center [185, 109] width 19 height 8
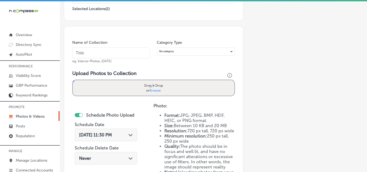
scroll to position [96, 0]
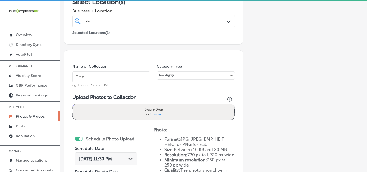
click at [116, 76] on input "text" at bounding box center [111, 76] width 78 height 11
type input "shannon sails"
click at [104, 111] on div "Drag & Drop or Browse" at bounding box center [154, 111] width 162 height 15
click at [73, 104] on input "Drag & Drop or Browse" at bounding box center [154, 105] width 162 height 2
type input "C:\fakepath\7.png"
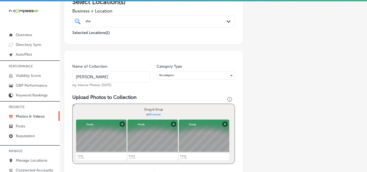
click at [117, 112] on div "Drag & Drop or Browse" at bounding box center [154, 111] width 162 height 15
click at [73, 104] on input "Drag & Drop or Browse" at bounding box center [154, 105] width 162 height 2
type input "C:\fakepath\10.png"
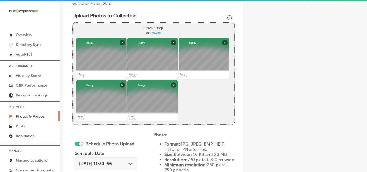
scroll to position [205, 0]
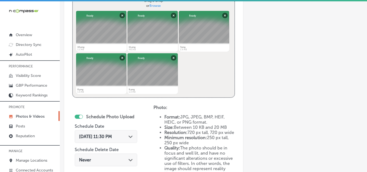
click at [132, 136] on icon "Path Created with Sketch." at bounding box center [130, 137] width 4 height 2
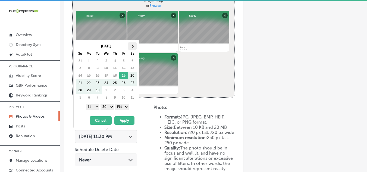
click at [132, 45] on span at bounding box center [132, 46] width 3 height 3
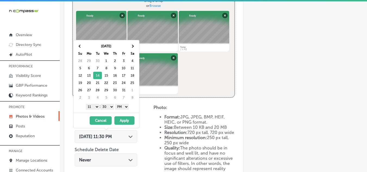
click at [96, 107] on select "1 2 3 4 5 6 7 8 9 10 11 12" at bounding box center [93, 107] width 14 height 6
click at [114, 107] on select "00 10 20 30 40 50" at bounding box center [108, 107] width 14 height 6
click at [121, 120] on button "Apply" at bounding box center [124, 120] width 20 height 8
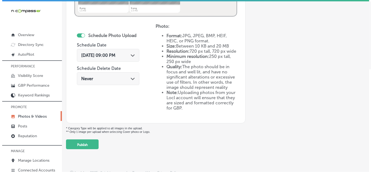
scroll to position [291, 0]
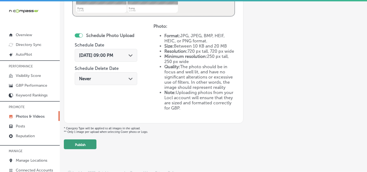
click at [84, 143] on button "Publish" at bounding box center [80, 144] width 33 height 10
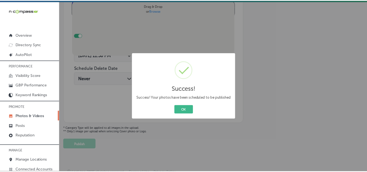
scroll to position [205, 0]
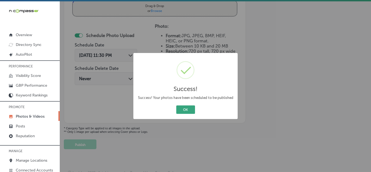
click at [185, 107] on button "OK" at bounding box center [185, 109] width 19 height 8
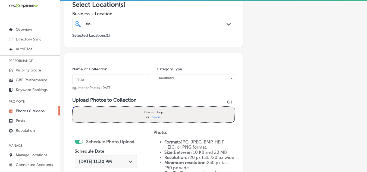
scroll to position [96, 0]
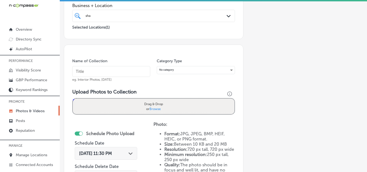
click at [120, 71] on input "text" at bounding box center [111, 71] width 78 height 11
type input "shannon sails"
click at [112, 108] on div "Drag & Drop or Browse" at bounding box center [154, 106] width 162 height 15
click at [73, 99] on input "Drag & Drop or Browse" at bounding box center [154, 100] width 162 height 2
type input "C:\fakepath\12.png"
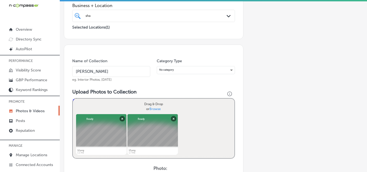
click at [126, 104] on div "Drag & Drop or Browse" at bounding box center [154, 106] width 162 height 15
click at [73, 99] on input "Drag & Drop or Browse" at bounding box center [154, 100] width 162 height 2
type input "C:\fakepath\14.png"
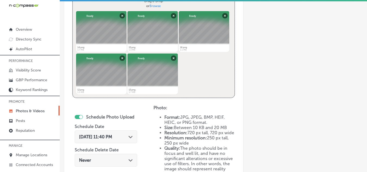
scroll to position [205, 0]
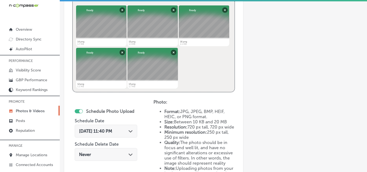
click at [98, 131] on span "Sep 19, 2025 11:40 PM" at bounding box center [95, 130] width 33 height 5
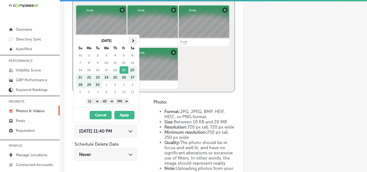
click at [133, 39] on span at bounding box center [132, 40] width 3 height 3
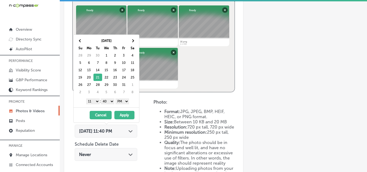
click at [96, 102] on select "1 2 3 4 5 6 7 8 9 10 11 12" at bounding box center [93, 101] width 14 height 6
click at [111, 102] on select "00 10 20 30 40 50" at bounding box center [108, 101] width 14 height 6
click at [123, 115] on button "Apply" at bounding box center [124, 115] width 20 height 8
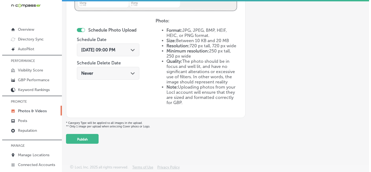
scroll to position [291, 0]
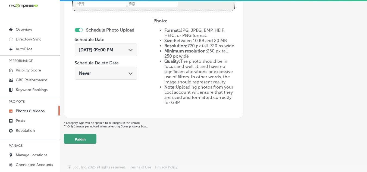
click at [90, 139] on button "Publish" at bounding box center [80, 139] width 33 height 10
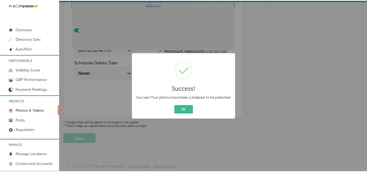
scroll to position [205, 0]
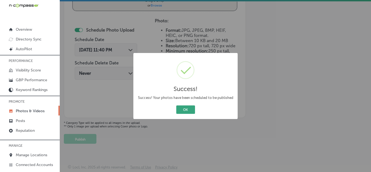
click at [188, 108] on button "OK" at bounding box center [185, 109] width 19 height 8
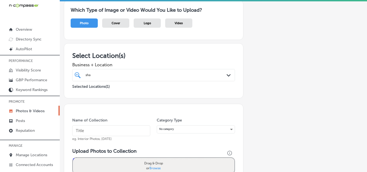
scroll to position [27, 0]
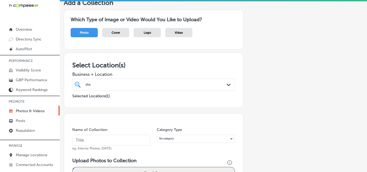
click at [123, 141] on input "text" at bounding box center [111, 140] width 78 height 11
type input "shannon sails"
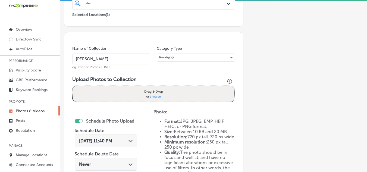
scroll to position [109, 0]
click at [127, 94] on div "Drag & Drop or Browse" at bounding box center [154, 93] width 162 height 15
click at [73, 86] on input "Drag & Drop or Browse" at bounding box center [154, 87] width 162 height 2
type input "C:\fakepath\18.png"
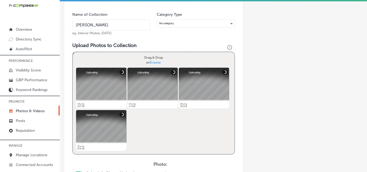
scroll to position [163, 0]
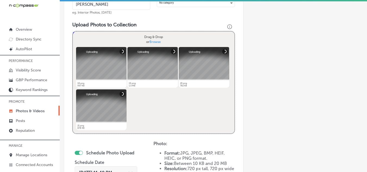
click at [156, 108] on div "Powered by PQINA Drag & Drop or Browse 18.png Abort Retry Remove Upload Cancel …" at bounding box center [154, 83] width 162 height 102
click at [119, 43] on div "Drag & Drop or Browse" at bounding box center [154, 39] width 162 height 15
click at [73, 32] on input "Drag & Drop or Browse" at bounding box center [154, 33] width 162 height 2
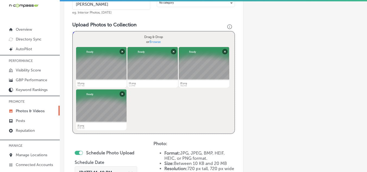
type input "C:\fakepath\17.png"
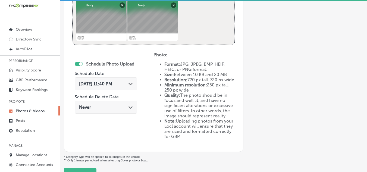
scroll to position [272, 0]
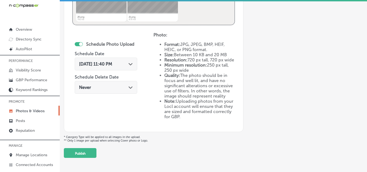
click at [132, 62] on div "Path Created with Sketch." at bounding box center [130, 63] width 4 height 4
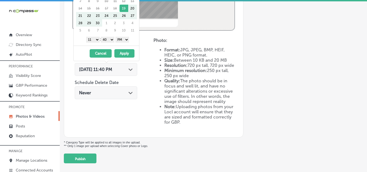
click at [96, 51] on button "Cancel" at bounding box center [101, 53] width 22 height 8
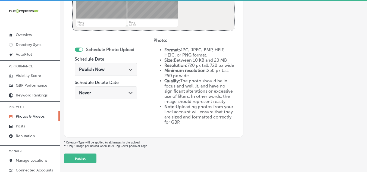
scroll to position [244, 0]
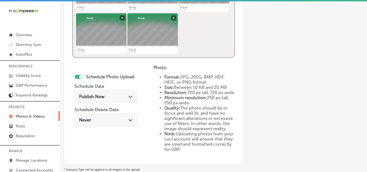
click at [96, 97] on span "Publish Now" at bounding box center [92, 96] width 26 height 5
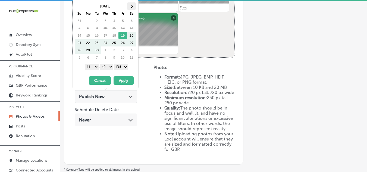
click at [132, 7] on span at bounding box center [131, 6] width 3 height 3
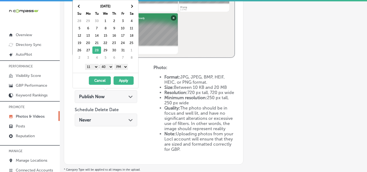
click at [96, 66] on select "1 2 3 4 5 6 7 8 9 10 11 12" at bounding box center [92, 67] width 14 height 6
click at [110, 67] on select "00 10 20 30 40 50" at bounding box center [107, 67] width 14 height 6
click at [124, 78] on button "Apply" at bounding box center [124, 80] width 20 height 8
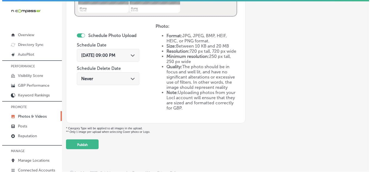
scroll to position [291, 0]
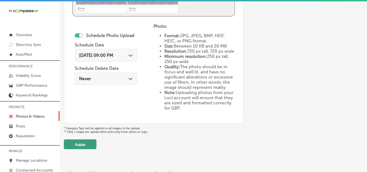
click at [87, 144] on button "Publish" at bounding box center [80, 144] width 33 height 10
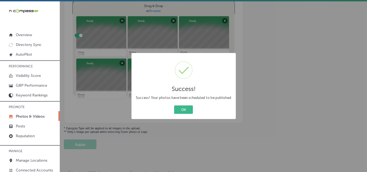
scroll to position [205, 0]
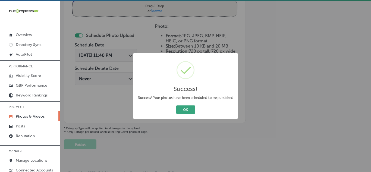
click at [185, 107] on button "OK" at bounding box center [185, 109] width 19 height 8
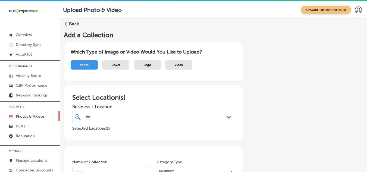
scroll to position [0, 0]
click at [68, 24] on div "Back" at bounding box center [213, 26] width 299 height 10
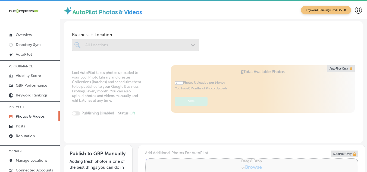
type input "5"
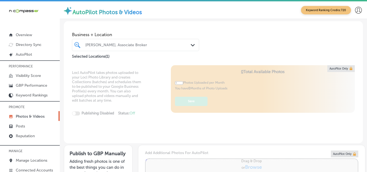
click at [151, 44] on div "Shannon Sails, Associate Broker" at bounding box center [138, 45] width 106 height 5
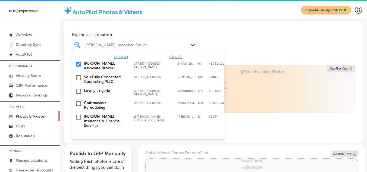
click at [78, 62] on input "checkbox" at bounding box center [78, 64] width 7 height 7
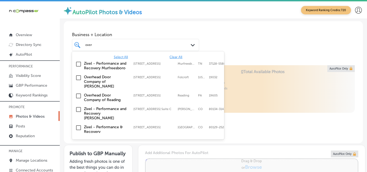
click at [79, 93] on input "checkbox" at bounding box center [78, 96] width 7 height 7
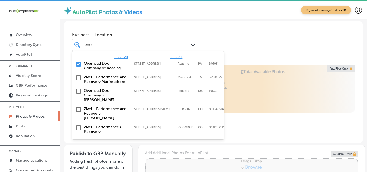
type input "over"
click at [244, 33] on div "Business + Location option 901 Delta Avenue, selected. option 901 Delta Avenue …" at bounding box center [213, 40] width 299 height 39
click at [139, 42] on div "over over" at bounding box center [131, 45] width 92 height 6
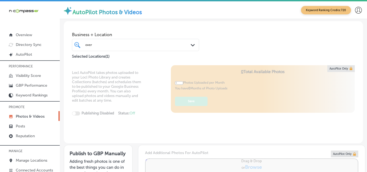
click at [281, 59] on div "Business + Location over over Path Created with Sketch. Selected Locations ( 1 )" at bounding box center [213, 40] width 299 height 39
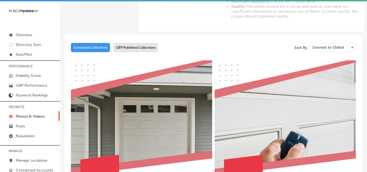
scroll to position [244, 0]
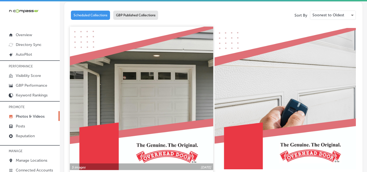
click at [209, 89] on img at bounding box center [141, 98] width 143 height 143
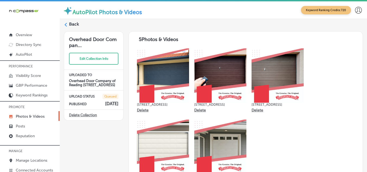
click at [67, 23] on polygon at bounding box center [66, 25] width 2 height 4
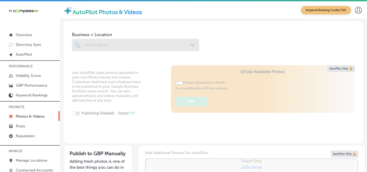
type input "5"
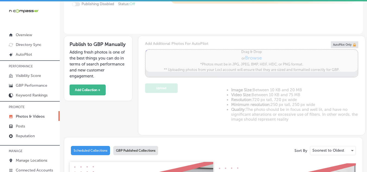
scroll to position [109, 0]
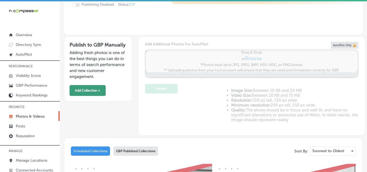
click at [84, 91] on button "Add Collection +" at bounding box center [88, 90] width 36 height 11
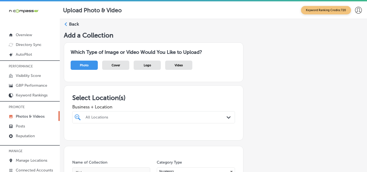
click at [115, 117] on div "All Locations Path Created with Sketch." at bounding box center [153, 117] width 163 height 12
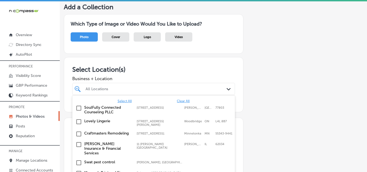
scroll to position [42, 0]
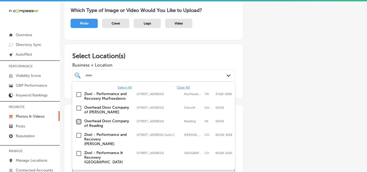
click at [79, 121] on input "checkbox" at bounding box center [79, 121] width 7 height 7
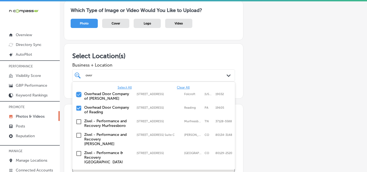
click at [80, 95] on input "checkbox" at bounding box center [79, 94] width 7 height 7
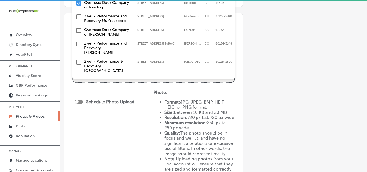
scroll to position [123, 0]
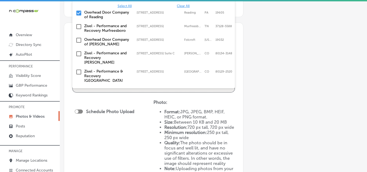
type input "over"
click at [191, 103] on div "Photo: Format: JPG, JPEG, BMP, HEIF, HEIC, or PNG format. Size: Between 10 KB a…" at bounding box center [193, 143] width 81 height 87
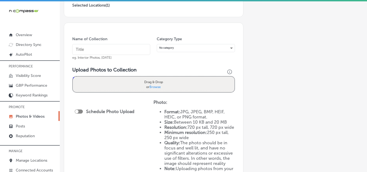
click at [96, 48] on input "text" at bounding box center [111, 49] width 78 height 11
type input "Overhead Doors"
click at [90, 82] on div "Drag & Drop or Browse" at bounding box center [154, 84] width 162 height 15
click at [73, 77] on input "Drag & Drop or Browse" at bounding box center [154, 78] width 162 height 2
type input "C:\fakepath\2.png"
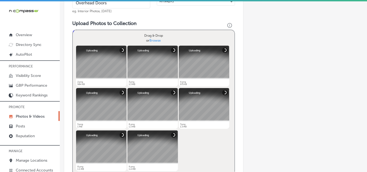
scroll to position [205, 0]
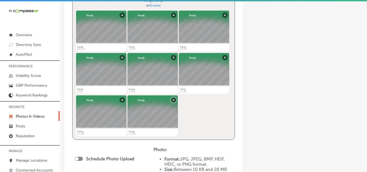
click at [173, 98] on button "Remove" at bounding box center [173, 99] width 5 height 5
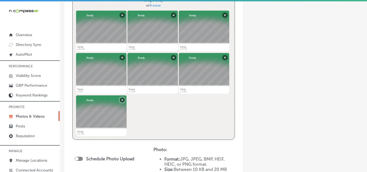
click at [121, 100] on button "Remove" at bounding box center [122, 99] width 5 height 5
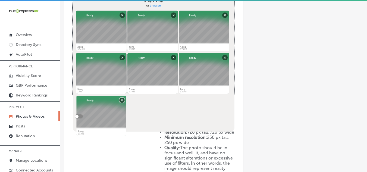
drag, startPoint x: 121, startPoint y: 100, endPoint x: 135, endPoint y: 92, distance: 15.7
click at [121, 100] on div "Upload Photos to Collection Powered by PQINA Drag & Drop or Browse 2.png Abort …" at bounding box center [153, 42] width 163 height 115
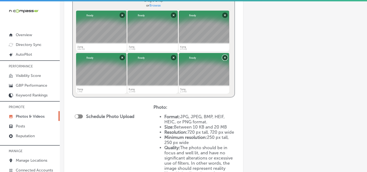
click at [224, 57] on button "Remove" at bounding box center [224, 57] width 5 height 5
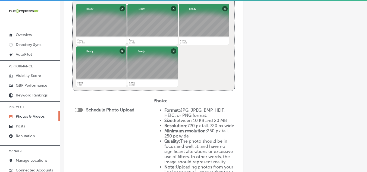
scroll to position [232, 0]
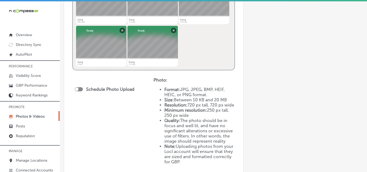
click at [79, 87] on div at bounding box center [79, 89] width 8 height 4
checkbox input "true"
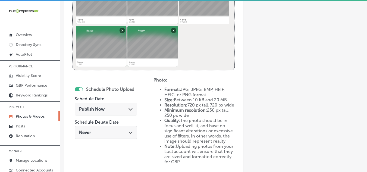
click at [114, 105] on div "Publish Now Path Created with Sketch." at bounding box center [106, 109] width 62 height 13
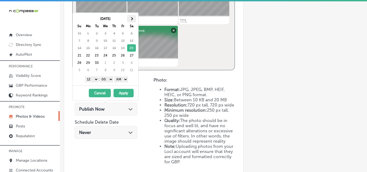
click at [130, 18] on span at bounding box center [131, 18] width 3 height 3
click at [95, 79] on select "1 2 3 4 5 6 7 8 9 10 11 12" at bounding box center [92, 79] width 14 height 6
click at [125, 79] on select "AM PM" at bounding box center [121, 79] width 14 height 6
click at [123, 93] on button "Apply" at bounding box center [124, 93] width 20 height 8
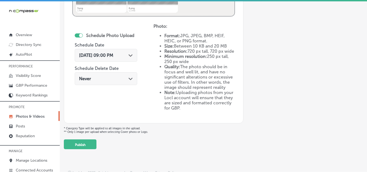
scroll to position [291, 0]
click at [81, 143] on button "Publish" at bounding box center [80, 144] width 33 height 10
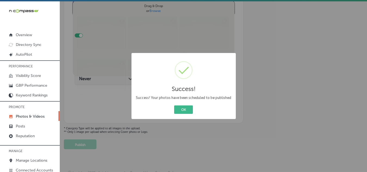
scroll to position [205, 0]
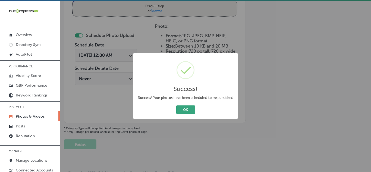
click at [188, 109] on button "OK" at bounding box center [185, 109] width 19 height 8
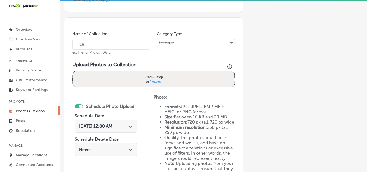
scroll to position [96, 0]
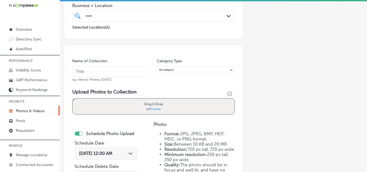
click at [131, 70] on input "text" at bounding box center [111, 71] width 78 height 11
type input "Overhead Doors"
click at [103, 107] on div "Drag & Drop or Browse" at bounding box center [154, 106] width 162 height 15
click at [73, 99] on input "Drag & Drop or Browse" at bounding box center [154, 100] width 162 height 2
type input "C:\fakepath\7.png"
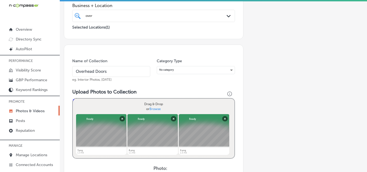
click at [93, 106] on div "Drag & Drop or Browse" at bounding box center [154, 106] width 162 height 15
click at [73, 99] on input "Drag & Drop or Browse" at bounding box center [154, 100] width 162 height 2
type input "C:\fakepath\10.png"
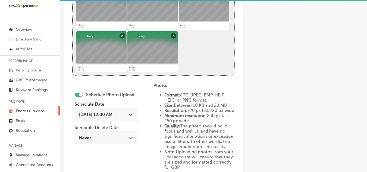
scroll to position [232, 0]
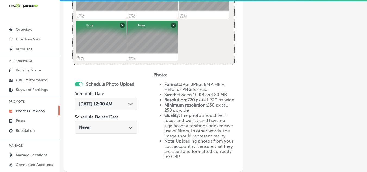
click at [99, 105] on span "Sep 20, 2025 12:00 AM" at bounding box center [95, 103] width 33 height 5
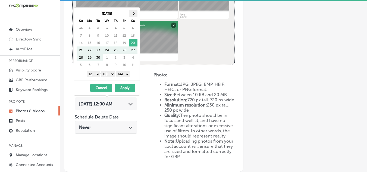
click at [132, 12] on th at bounding box center [133, 13] width 9 height 7
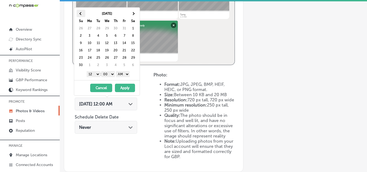
click at [83, 14] on th at bounding box center [81, 13] width 9 height 7
click at [96, 74] on select "1 2 3 4 5 6 7 8 9 10 11 12" at bounding box center [94, 74] width 14 height 6
click at [128, 75] on select "AM PM" at bounding box center [123, 74] width 14 height 6
click at [128, 74] on select "AM PM" at bounding box center [123, 74] width 14 height 6
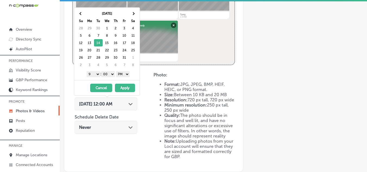
click at [126, 89] on button "Apply" at bounding box center [125, 88] width 20 height 8
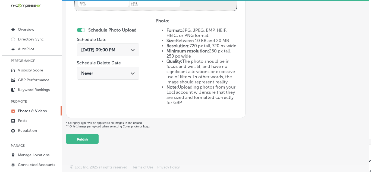
scroll to position [291, 0]
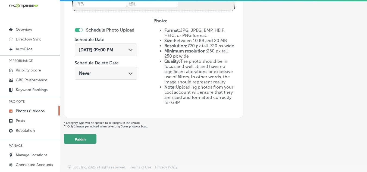
click at [74, 139] on button "Publish" at bounding box center [80, 139] width 33 height 10
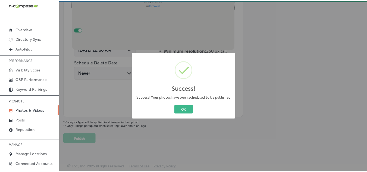
scroll to position [205, 0]
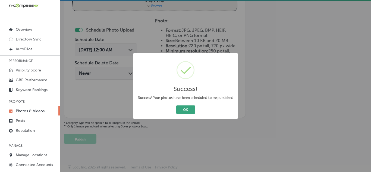
click at [187, 109] on button "OK" at bounding box center [185, 109] width 19 height 8
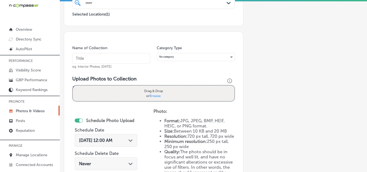
scroll to position [96, 0]
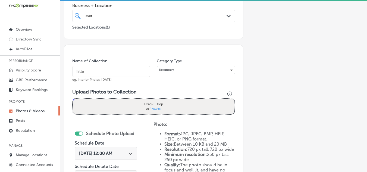
click at [118, 74] on input "text" at bounding box center [111, 71] width 78 height 11
type input "Overhead Doors"
click at [108, 106] on div "Drag & Drop or Browse" at bounding box center [154, 106] width 162 height 15
click at [73, 99] on input "Drag & Drop or Browse" at bounding box center [154, 100] width 162 height 2
type input "C:\fakepath\12.png"
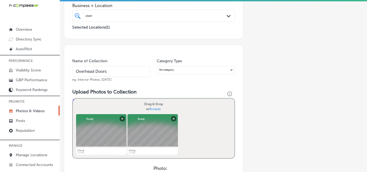
click at [117, 107] on div "Drag & Drop or Browse" at bounding box center [154, 106] width 162 height 15
click at [73, 99] on input "Drag & Drop or Browse" at bounding box center [154, 100] width 162 height 2
type input "C:\fakepath\14.png"
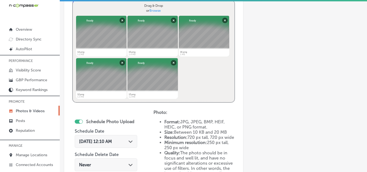
scroll to position [205, 0]
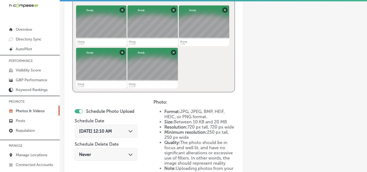
click at [96, 132] on span "Sep 20, 2025 12:10 AM" at bounding box center [95, 130] width 33 height 5
click at [91, 131] on span "Sep 20, 2025 12:10 AM" at bounding box center [95, 130] width 33 height 5
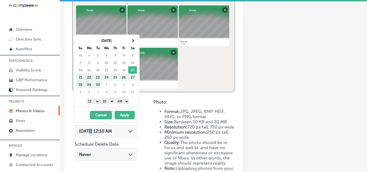
click at [91, 131] on span "Sep 20, 2025 12:10 AM" at bounding box center [95, 130] width 33 height 5
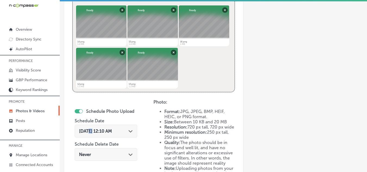
click at [79, 110] on div at bounding box center [81, 111] width 4 height 4
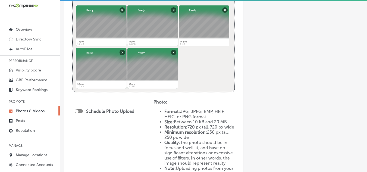
click at [79, 110] on div at bounding box center [79, 111] width 8 height 4
checkbox input "true"
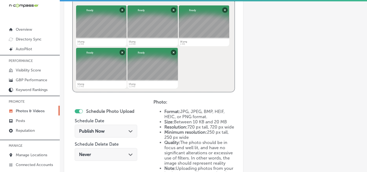
click at [106, 129] on div "Publish Now Path Created with Sketch." at bounding box center [106, 130] width 54 height 5
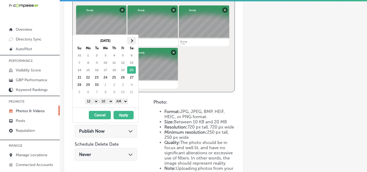
click at [132, 41] on span at bounding box center [131, 40] width 3 height 3
click at [95, 100] on select "1 2 3 4 5 6 7 8 9 10 11 12" at bounding box center [92, 101] width 14 height 6
click at [112, 102] on select "00 10 20 30 40 50" at bounding box center [107, 101] width 14 height 6
click at [127, 102] on select "AM PM" at bounding box center [121, 101] width 14 height 6
click at [123, 115] on button "Apply" at bounding box center [124, 115] width 20 height 8
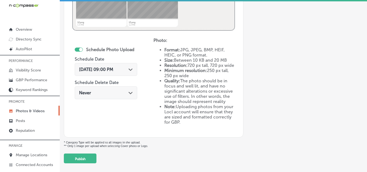
scroll to position [286, 0]
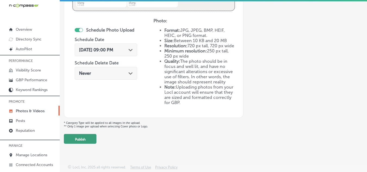
click at [85, 143] on button "Publish" at bounding box center [80, 139] width 33 height 10
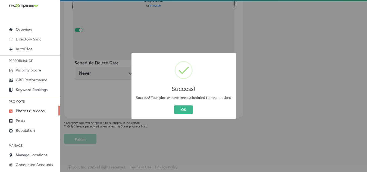
scroll to position [205, 0]
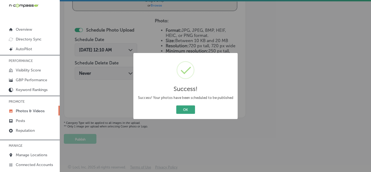
click at [188, 108] on button "OK" at bounding box center [185, 109] width 19 height 8
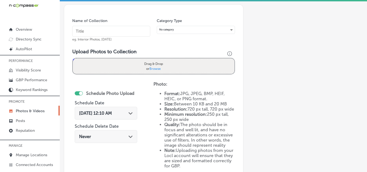
scroll to position [123, 0]
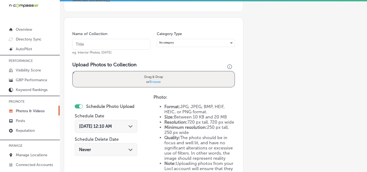
click at [94, 42] on input "text" at bounding box center [111, 44] width 78 height 11
type input "Overhead Doors"
click at [97, 78] on div "Drag & Drop or Browse" at bounding box center [154, 78] width 162 height 15
click at [73, 71] on input "Drag & Drop or Browse" at bounding box center [154, 72] width 162 height 2
type input "C:\fakepath\18.png"
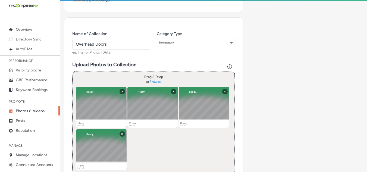
click at [112, 79] on div "Drag & Drop or Browse" at bounding box center [154, 78] width 162 height 15
click at [73, 71] on input "Drag & Drop or Browse" at bounding box center [154, 72] width 162 height 2
type input "C:\fakepath\17.png"
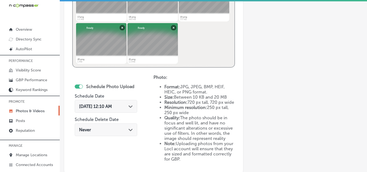
scroll to position [232, 0]
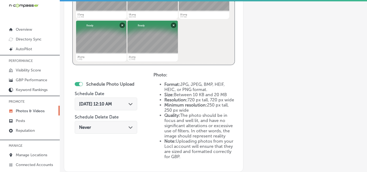
click at [112, 103] on span "Sep 20, 2025 12:10 AM" at bounding box center [95, 103] width 33 height 5
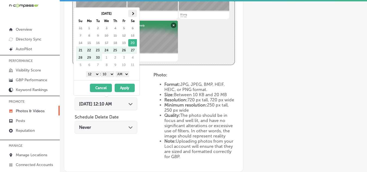
click at [134, 14] on th at bounding box center [132, 13] width 9 height 7
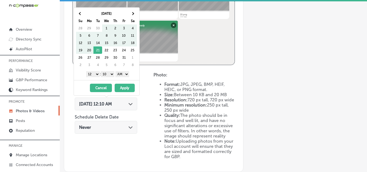
click at [134, 14] on th at bounding box center [132, 13] width 9 height 7
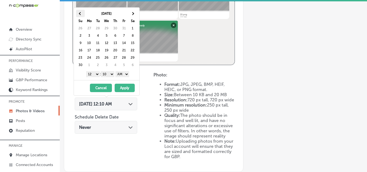
click at [82, 13] on th at bounding box center [80, 13] width 9 height 7
click at [95, 75] on select "1 2 3 4 5 6 7 8 9 10 11 12" at bounding box center [93, 74] width 14 height 6
click at [111, 74] on select "00 10 20 30 40 50" at bounding box center [108, 74] width 14 height 6
click at [127, 74] on select "AM PM" at bounding box center [122, 74] width 14 height 6
click at [123, 87] on button "Apply" at bounding box center [125, 88] width 20 height 8
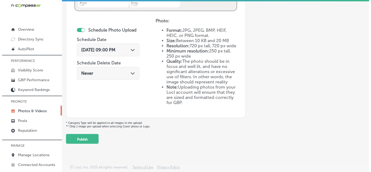
scroll to position [291, 0]
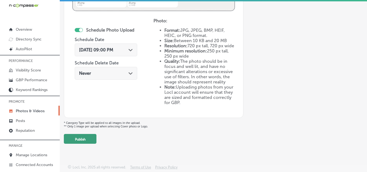
click at [84, 139] on button "Publish" at bounding box center [80, 139] width 33 height 10
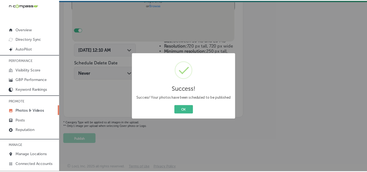
scroll to position [205, 0]
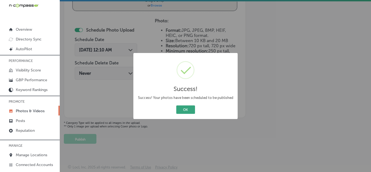
click at [186, 110] on button "OK" at bounding box center [185, 109] width 19 height 8
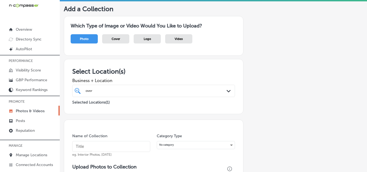
scroll to position [14, 0]
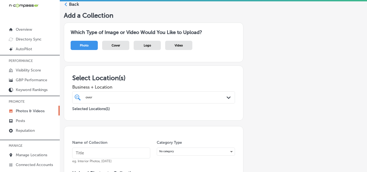
click at [66, 4] on icon at bounding box center [66, 4] width 4 height 4
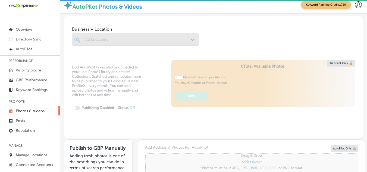
type input "5"
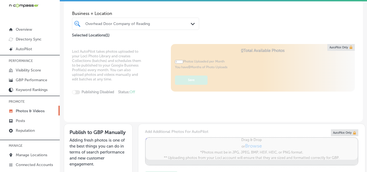
scroll to position [27, 0]
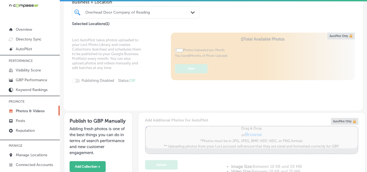
click at [123, 11] on div "Overhead Door Company of Reading" at bounding box center [138, 12] width 106 height 5
click at [152, 9] on div at bounding box center [131, 12] width 92 height 6
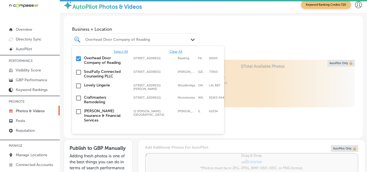
scroll to position [27, 0]
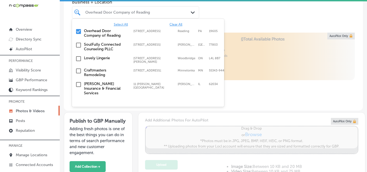
click at [79, 30] on input "checkbox" at bounding box center [78, 31] width 7 height 7
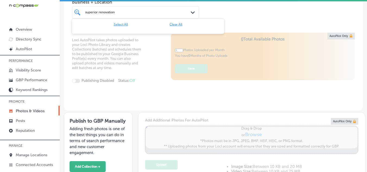
type input "superior renovation"
click at [123, 10] on div "superior renovation superior renovation" at bounding box center [131, 12] width 92 height 6
type input "0"
drag, startPoint x: 119, startPoint y: 11, endPoint x: 100, endPoint y: 11, distance: 19.3
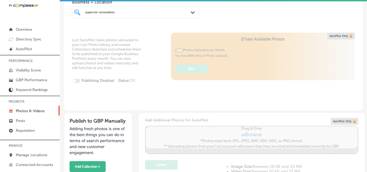
click at [95, 9] on div "superior renovation superior renovation" at bounding box center [136, 12] width 106 height 7
click at [117, 11] on div "superior renovation superior renovation" at bounding box center [131, 12] width 92 height 6
click at [118, 10] on div "superior renovation superior renovation" at bounding box center [131, 12] width 92 height 6
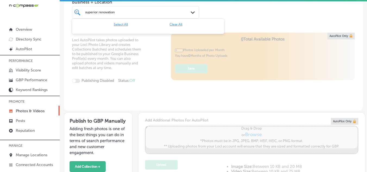
drag, startPoint x: 117, startPoint y: 11, endPoint x: 104, endPoint y: 17, distance: 14.8
click at [104, 17] on div "superior renovation superior renovation Path Created with Sketch." at bounding box center [135, 12] width 127 height 12
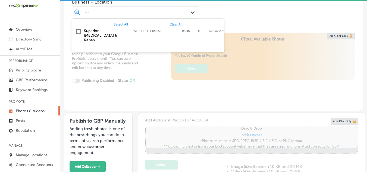
type input "s"
click at [78, 32] on input "checkbox" at bounding box center [78, 31] width 7 height 7
type input "disc"
click at [141, 75] on div "Locl AutoPilot takes photos uploaded to your Locl Photo Library and creates Col…" at bounding box center [213, 72] width 299 height 78
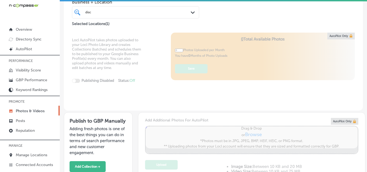
type input "5"
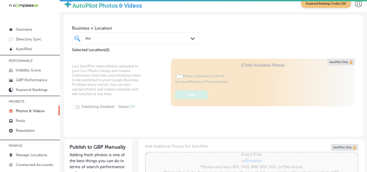
scroll to position [0, 0]
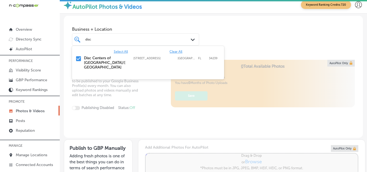
click at [106, 37] on div "disc disc" at bounding box center [131, 39] width 92 height 6
click at [78, 60] on input "checkbox" at bounding box center [78, 58] width 7 height 7
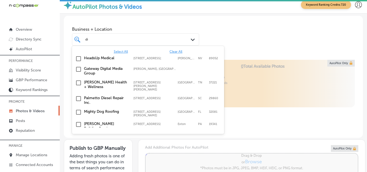
type input "d"
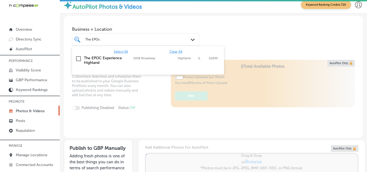
click at [77, 58] on input "checkbox" at bounding box center [78, 58] width 7 height 7
click at [167, 102] on div "Locl AutoPilot takes photos uploaded to your Locl Photo Library and creates Col…" at bounding box center [213, 99] width 299 height 78
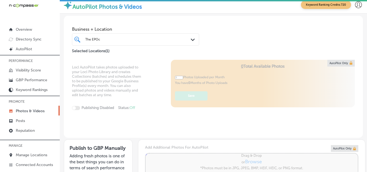
click at [116, 38] on div "The EPOc The EPOc" at bounding box center [131, 39] width 92 height 6
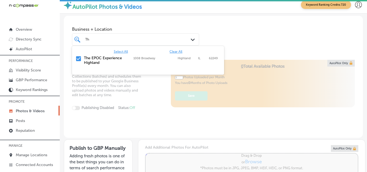
type input "T"
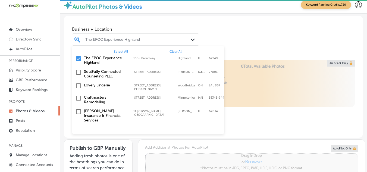
click at [79, 57] on input "checkbox" at bounding box center [78, 58] width 7 height 7
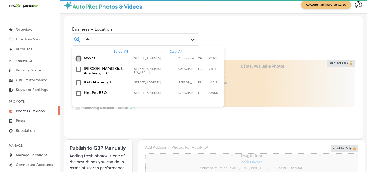
click at [79, 59] on input "checkbox" at bounding box center [78, 58] width 7 height 7
click at [156, 122] on div "Locl AutoPilot takes photos uploaded to your Locl Photo Library and creates Col…" at bounding box center [213, 99] width 299 height 78
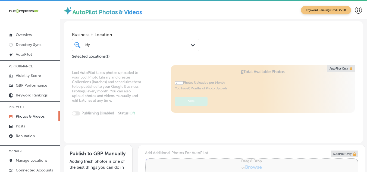
click at [126, 42] on div "My My" at bounding box center [131, 45] width 92 height 6
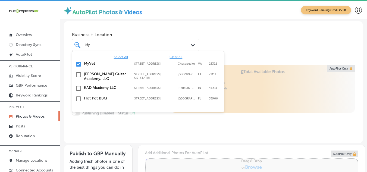
click at [103, 45] on div "My My" at bounding box center [131, 45] width 92 height 6
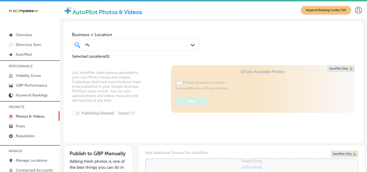
type input "M"
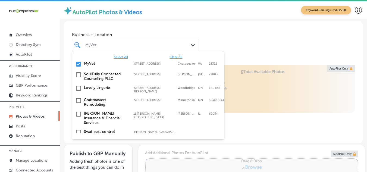
click at [79, 63] on input "checkbox" at bounding box center [78, 64] width 7 height 7
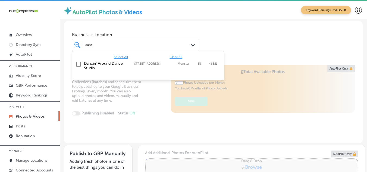
click at [78, 64] on input "checkbox" at bounding box center [78, 64] width 7 height 7
click at [79, 63] on input "checkbox" at bounding box center [78, 64] width 7 height 7
click at [147, 97] on div "Locl AutoPilot takes photos uploaded to your Locl Photo Library and creates Col…" at bounding box center [213, 104] width 299 height 78
click at [117, 41] on div "danc danc Path Created with Sketch." at bounding box center [135, 45] width 127 height 12
click at [79, 62] on input "checkbox" at bounding box center [78, 64] width 7 height 7
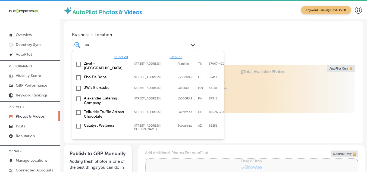
type input "d"
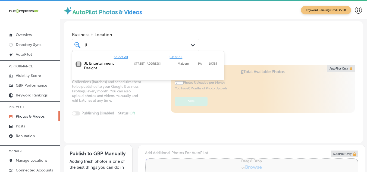
click at [77, 63] on input "checkbox" at bounding box center [78, 64] width 7 height 7
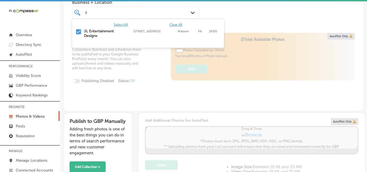
scroll to position [54, 0]
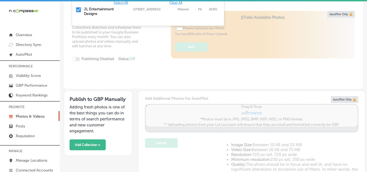
click at [158, 71] on div "Locl AutoPilot takes photos uploaded to your Locl Photo Library and creates Col…" at bounding box center [213, 50] width 299 height 78
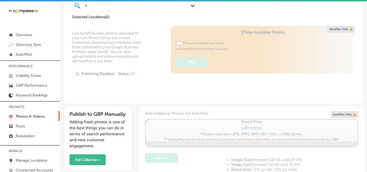
scroll to position [27, 0]
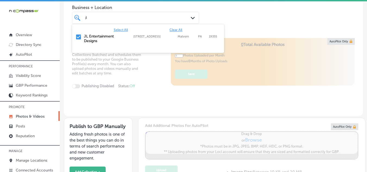
click at [117, 17] on div "jl jl" at bounding box center [131, 18] width 92 height 6
click at [79, 36] on input "checkbox" at bounding box center [78, 37] width 7 height 7
type input "j"
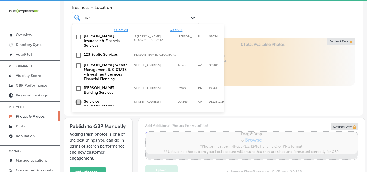
click at [79, 99] on input "checkbox" at bounding box center [78, 102] width 7 height 7
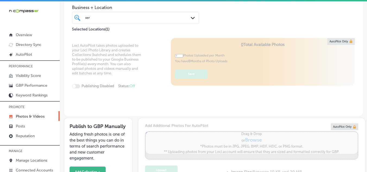
click at [239, 22] on div "Business + Location ser ser Path Created with Sketch. Selected Locations ( 1 )" at bounding box center [213, 13] width 299 height 39
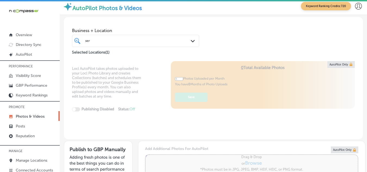
scroll to position [0, 0]
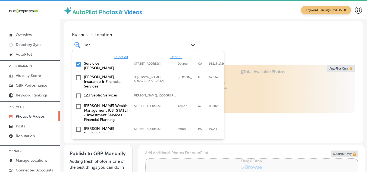
click at [127, 46] on div "ser ser" at bounding box center [131, 45] width 92 height 6
click at [78, 62] on input "checkbox" at bounding box center [78, 64] width 7 height 7
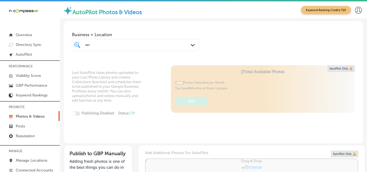
click at [102, 45] on div "ser ser" at bounding box center [131, 45] width 92 height 6
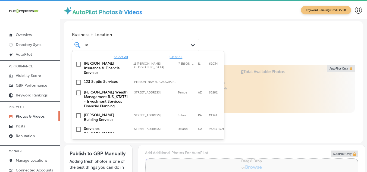
type input "s"
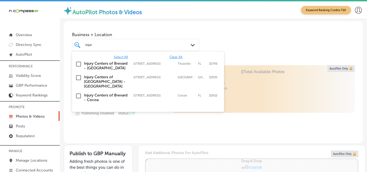
type input "injury"
type input "0"
click at [77, 64] on input "checkbox" at bounding box center [78, 64] width 7 height 7
type input "injury"
click at [162, 124] on div "Locl AutoPilot takes photos uploaded to your Locl Photo Library and creates Col…" at bounding box center [213, 104] width 299 height 78
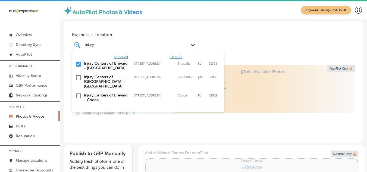
click at [162, 124] on div "Locl AutoPilot takes photos uploaded to your Locl Photo Library and creates Col…" at bounding box center [213, 104] width 299 height 78
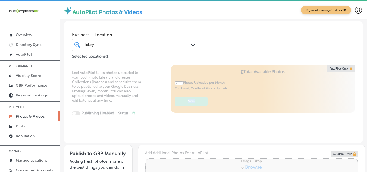
type input "5"
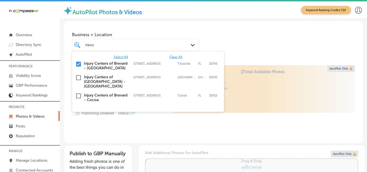
click at [100, 43] on div "injury injury" at bounding box center [131, 45] width 92 height 6
click at [79, 63] on input "checkbox" at bounding box center [78, 64] width 7 height 7
type input "i"
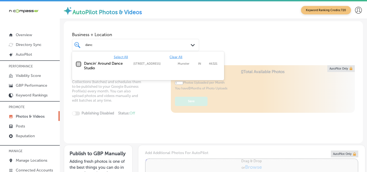
click at [78, 64] on input "checkbox" at bounding box center [78, 64] width 7 height 7
type input "danc"
click at [232, 93] on div "Locl AutoPilot takes photos uploaded to your Locl Photo Library and creates Col…" at bounding box center [213, 104] width 299 height 78
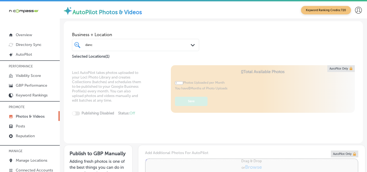
click at [175, 46] on div "danc danc" at bounding box center [136, 44] width 106 height 7
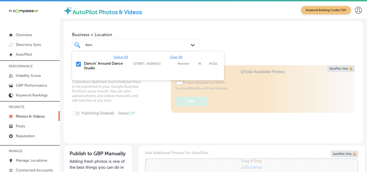
click at [79, 62] on input "checkbox" at bounding box center [78, 64] width 7 height 7
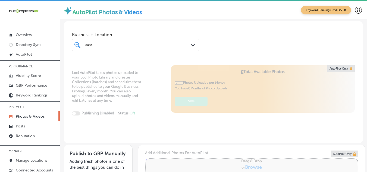
click at [101, 44] on div "danc danc" at bounding box center [131, 45] width 92 height 6
type input "0"
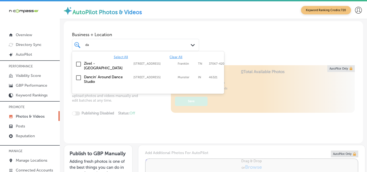
type input "d"
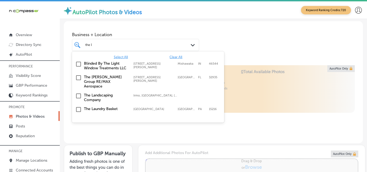
click at [80, 78] on input "checkbox" at bounding box center [78, 77] width 7 height 7
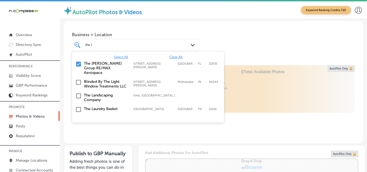
type input "the l"
click at [173, 132] on div "Locl AutoPilot takes photos uploaded to your Locl Photo Library and creates Col…" at bounding box center [213, 104] width 299 height 78
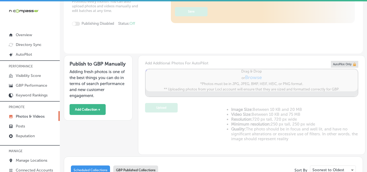
type input "5"
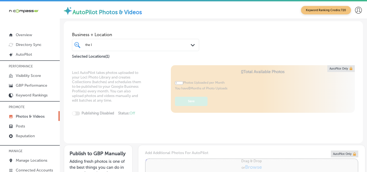
click at [148, 43] on div "the l the l" at bounding box center [131, 45] width 92 height 6
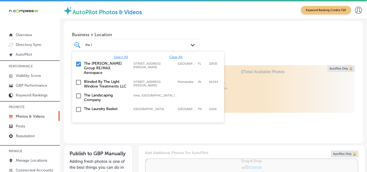
click at [77, 62] on input "checkbox" at bounding box center [78, 64] width 7 height 7
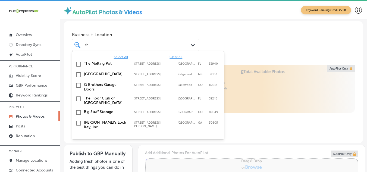
type input "t"
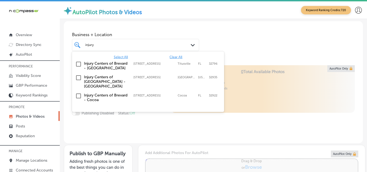
click at [79, 93] on input "checkbox" at bounding box center [78, 96] width 7 height 7
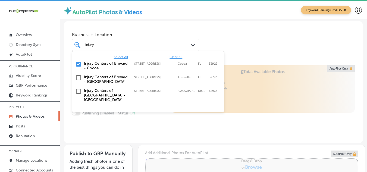
click at [218, 125] on div "Locl AutoPilot takes photos uploaded to your Locl Photo Library and creates Col…" at bounding box center [213, 104] width 299 height 78
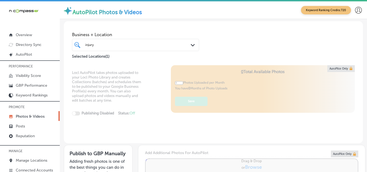
click at [97, 43] on div "injury injury" at bounding box center [131, 45] width 92 height 6
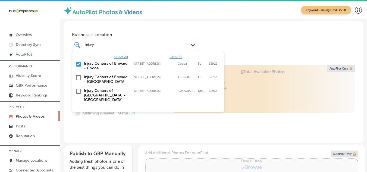
click at [79, 63] on input "checkbox" at bounding box center [78, 64] width 7 height 7
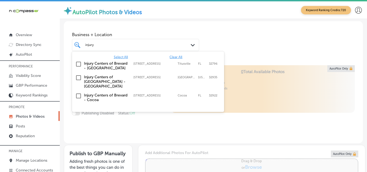
click at [98, 43] on div "injury injury" at bounding box center [131, 45] width 92 height 6
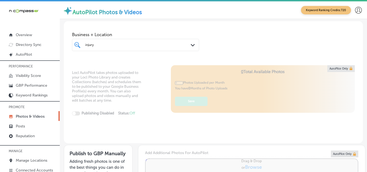
type input "injur"
type input "0"
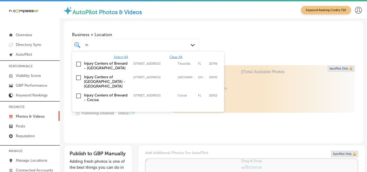
type input "i"
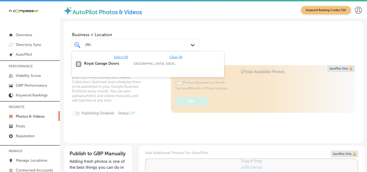
click at [77, 64] on input "checkbox" at bounding box center [78, 64] width 7 height 7
type input "roy"
click at [131, 114] on div "Locl AutoPilot takes photos uploaded to your Locl Photo Library and creates Col…" at bounding box center [213, 104] width 299 height 78
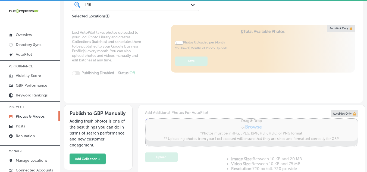
scroll to position [54, 0]
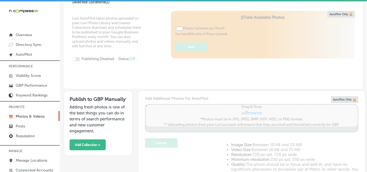
type input "5"
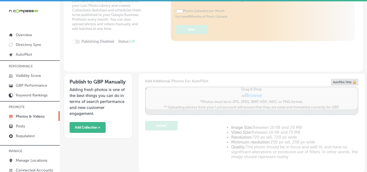
scroll to position [0, 0]
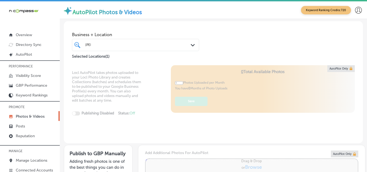
click at [120, 46] on div "roy roy" at bounding box center [131, 45] width 92 height 6
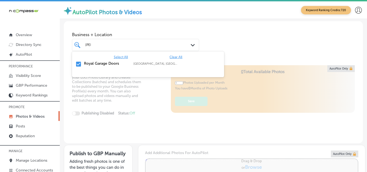
click at [77, 64] on input "checkbox" at bounding box center [78, 64] width 7 height 7
type input "r"
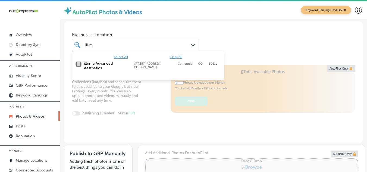
click at [79, 63] on input "checkbox" at bounding box center [78, 64] width 7 height 7
click at [146, 96] on div "Locl AutoPilot takes photos uploaded to your Locl Photo Library and creates Col…" at bounding box center [213, 104] width 299 height 78
click at [106, 47] on div "illum illum" at bounding box center [131, 45] width 92 height 6
click at [79, 64] on input "checkbox" at bounding box center [78, 64] width 7 height 7
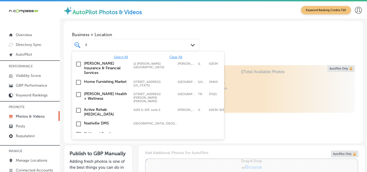
type input "i"
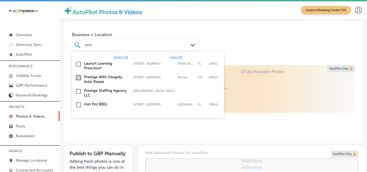
click at [80, 77] on input "checkbox" at bounding box center [78, 77] width 7 height 7
click at [189, 125] on div "Locl AutoPilot takes photos uploaded to your Locl Photo Library and creates Col…" at bounding box center [213, 104] width 299 height 78
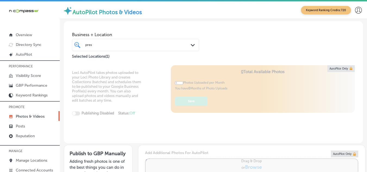
click at [136, 46] on div "pres pres" at bounding box center [131, 45] width 92 height 6
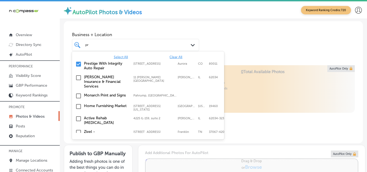
type input "p"
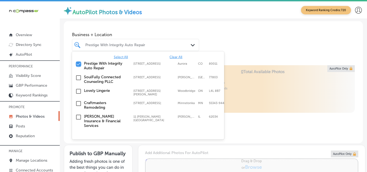
click at [77, 63] on input "checkbox" at bounding box center [78, 64] width 7 height 7
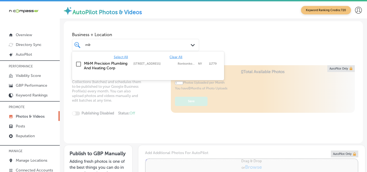
click at [79, 63] on input "checkbox" at bounding box center [78, 64] width 7 height 7
click at [175, 121] on div "Locl AutoPilot takes photos uploaded to your Locl Photo Library and creates Col…" at bounding box center [213, 104] width 299 height 78
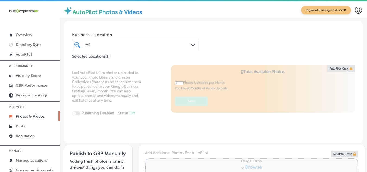
click at [102, 45] on div "m& m&" at bounding box center [131, 45] width 92 height 6
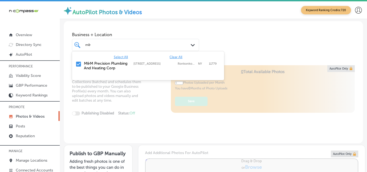
click at [77, 63] on input "checkbox" at bounding box center [78, 64] width 7 height 7
type input "m"
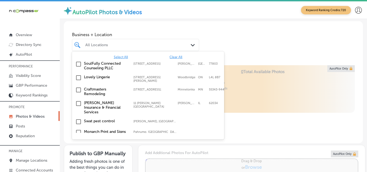
click at [92, 46] on div "All Locations" at bounding box center [138, 45] width 106 height 5
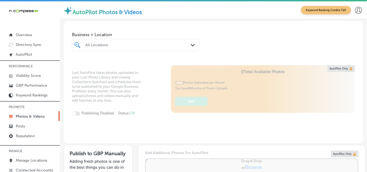
type input "0"
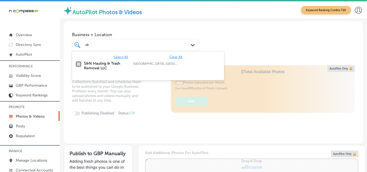
click at [79, 62] on input "checkbox" at bounding box center [78, 64] width 7 height 7
type input "s&"
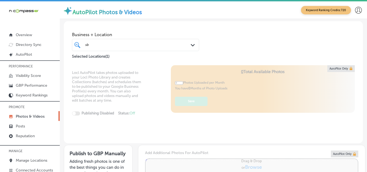
click at [159, 97] on div "Locl AutoPilot takes photos uploaded to your Locl Photo Library and creates Col…" at bounding box center [213, 104] width 299 height 78
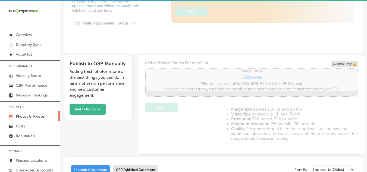
type input "5"
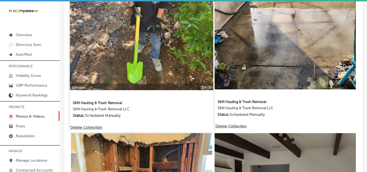
scroll to position [326, 0]
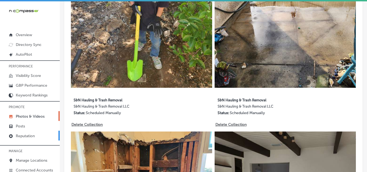
click at [36, 135] on link "Reputation" at bounding box center [30, 136] width 60 height 10
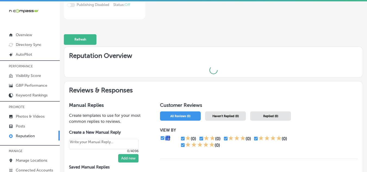
scroll to position [109, 0]
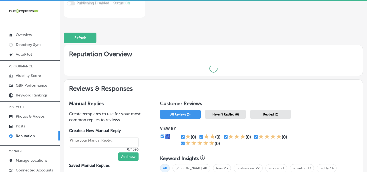
click at [222, 116] on span "Haven't Replied (0)" at bounding box center [225, 115] width 26 height 4
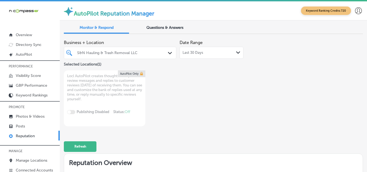
drag, startPoint x: 165, startPoint y: 53, endPoint x: 160, endPoint y: 52, distance: 5.9
click at [168, 53] on icon "Path Created with Sketch." at bounding box center [170, 53] width 4 height 2
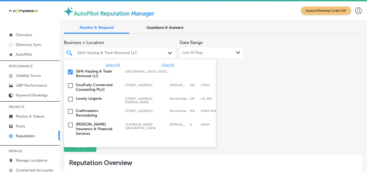
click at [71, 71] on input "checkbox" at bounding box center [70, 72] width 7 height 7
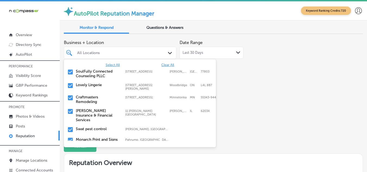
click at [218, 104] on div "Business + Location option focused, 46 of 349. 349 results available. Use Up an…" at bounding box center [154, 81] width 180 height 89
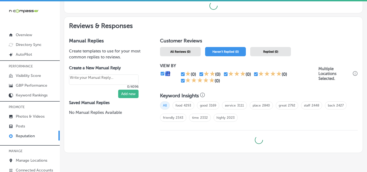
scroll to position [179, 0]
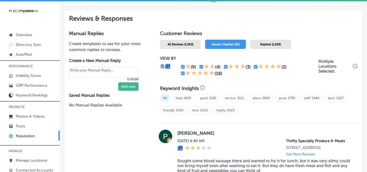
type textarea "x"
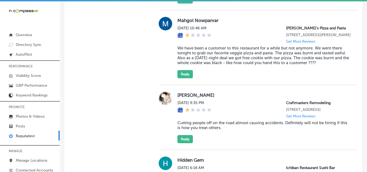
scroll to position [1455, 0]
